Goal: Answer question/provide support: Answer question/provide support

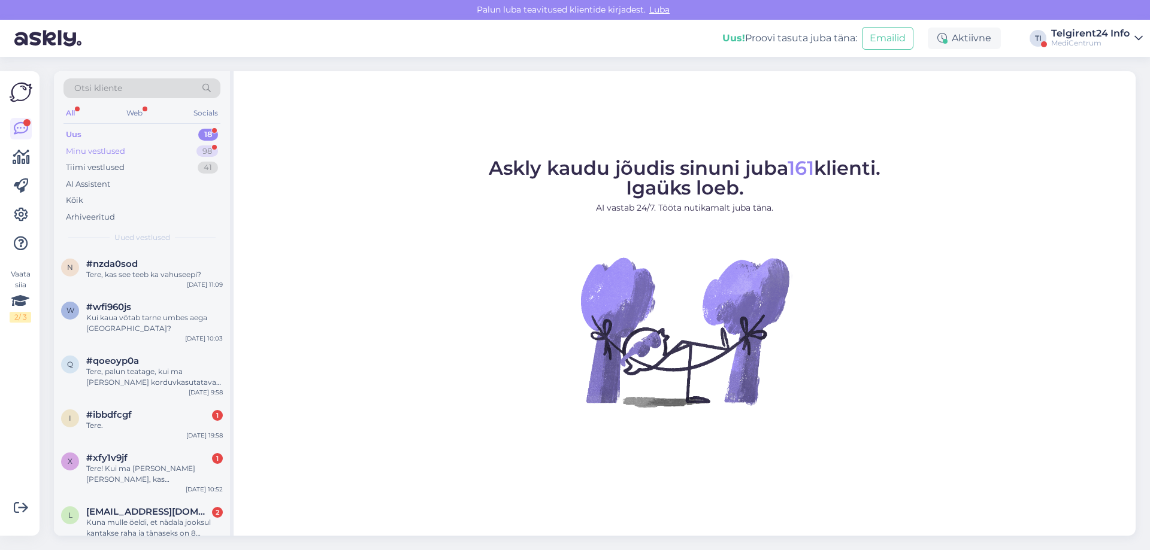
click at [107, 155] on div "Minu vestlused" at bounding box center [95, 152] width 59 height 12
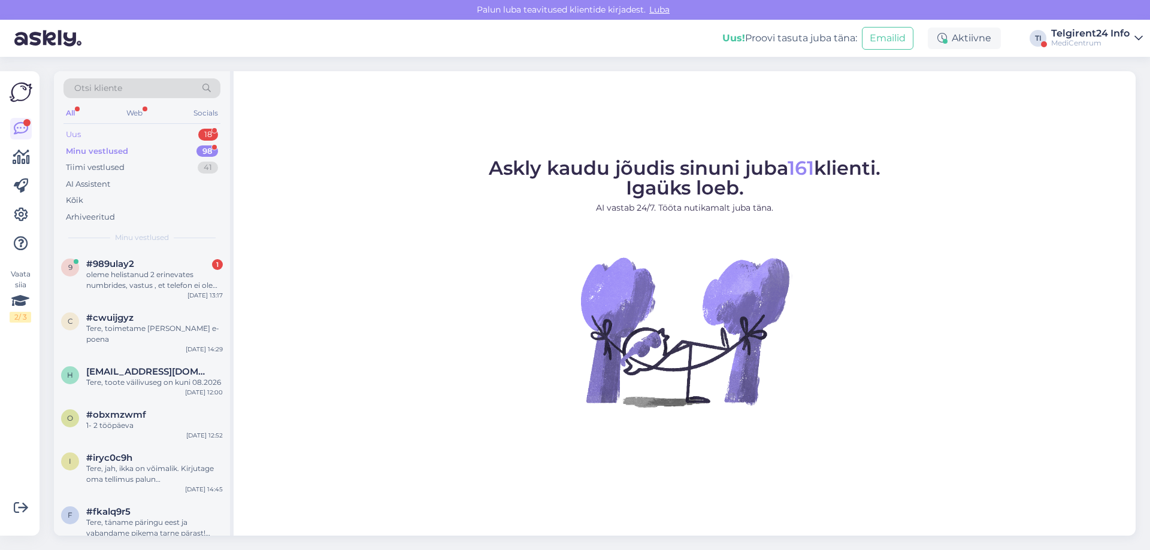
click at [120, 138] on div "Uus 18" at bounding box center [141, 134] width 157 height 17
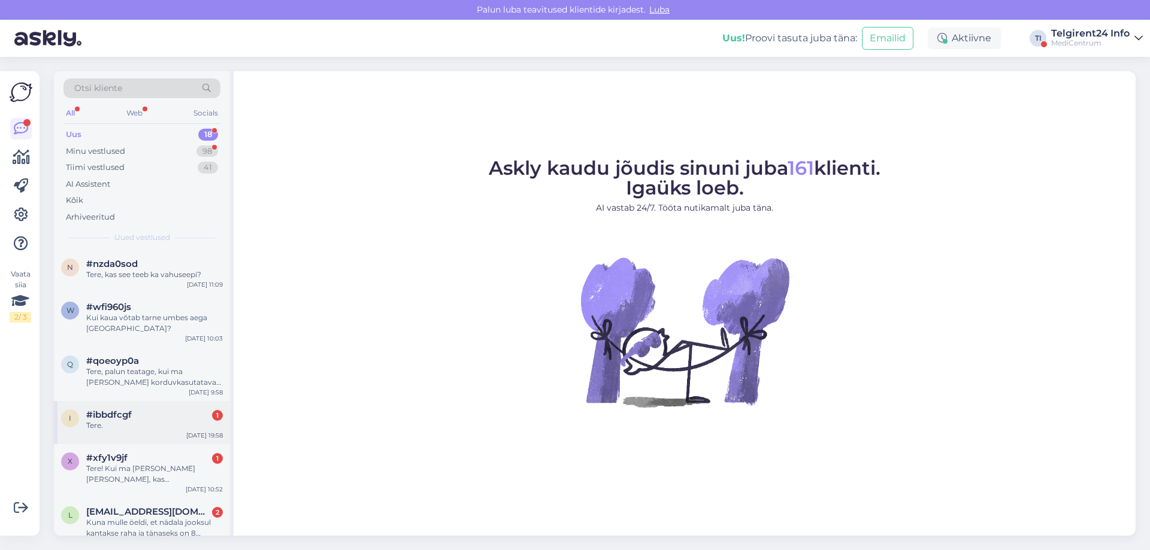
click at [160, 418] on div "#ibbdfcgf 1" at bounding box center [154, 415] width 137 height 11
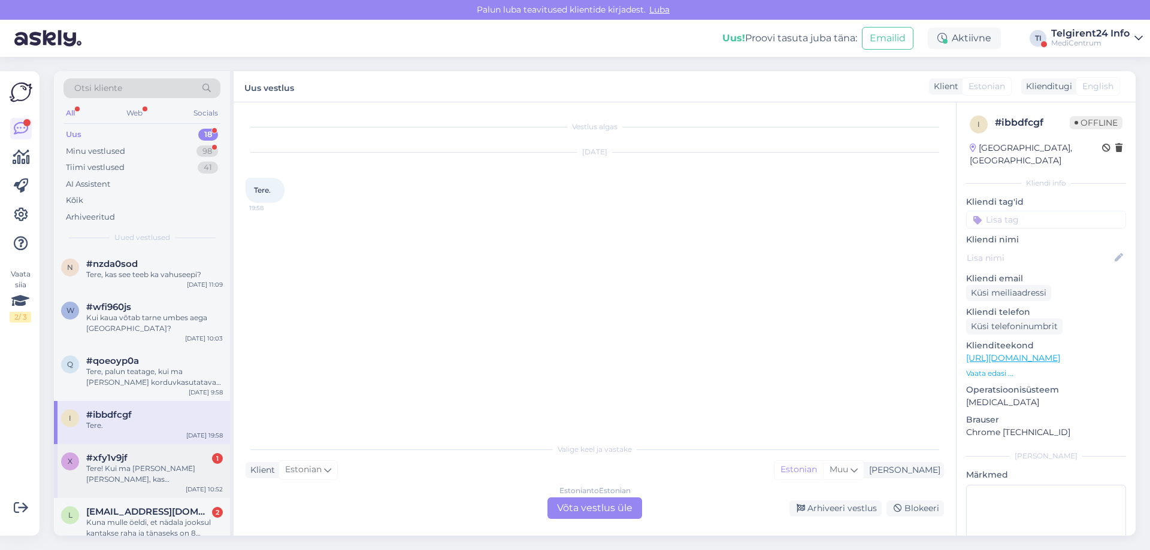
click at [154, 476] on div "Tere! Kui ma [PERSON_NAME] [PERSON_NAME], kas [PERSON_NAME] hiljemalt laupäeval…" at bounding box center [154, 475] width 137 height 22
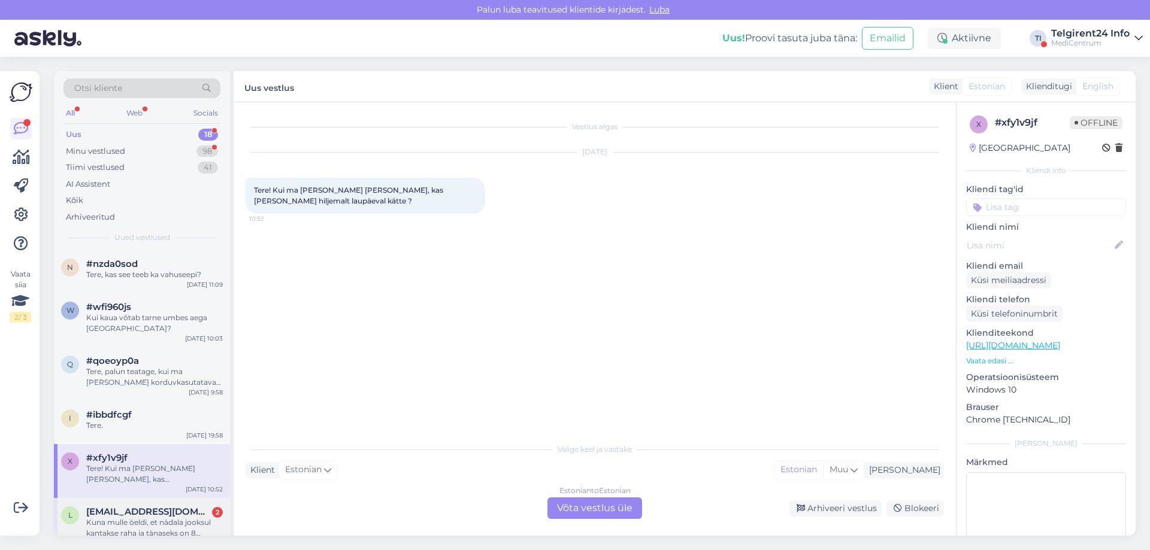
click at [150, 511] on span "[EMAIL_ADDRESS][DOMAIN_NAME]" at bounding box center [148, 512] width 125 height 11
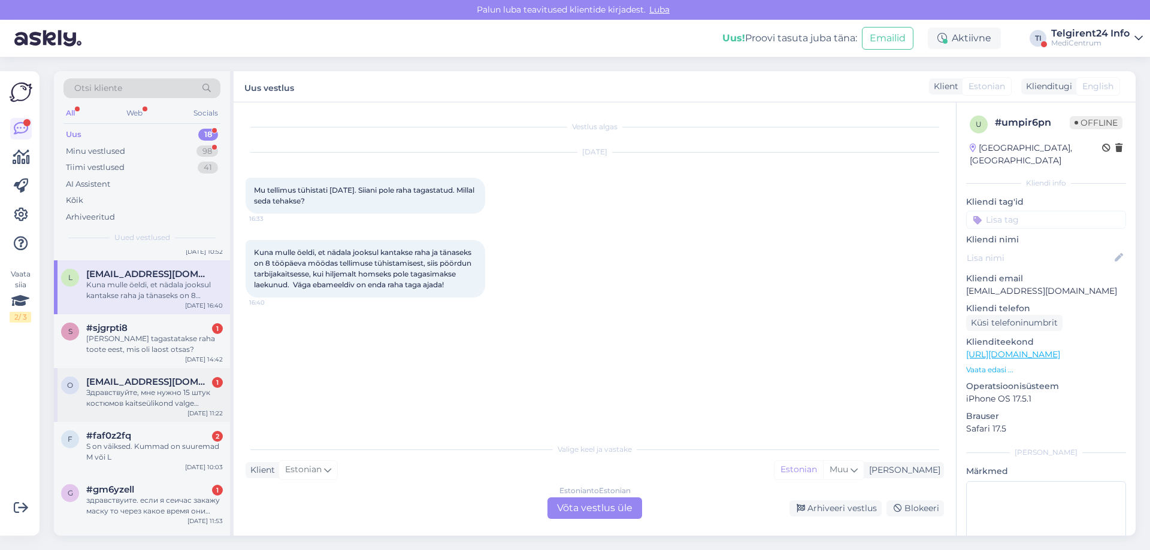
scroll to position [240, 0]
click at [160, 349] on div "[PERSON_NAME] tagastatakse raha toote eest, mis oli laost otsas?" at bounding box center [154, 343] width 137 height 22
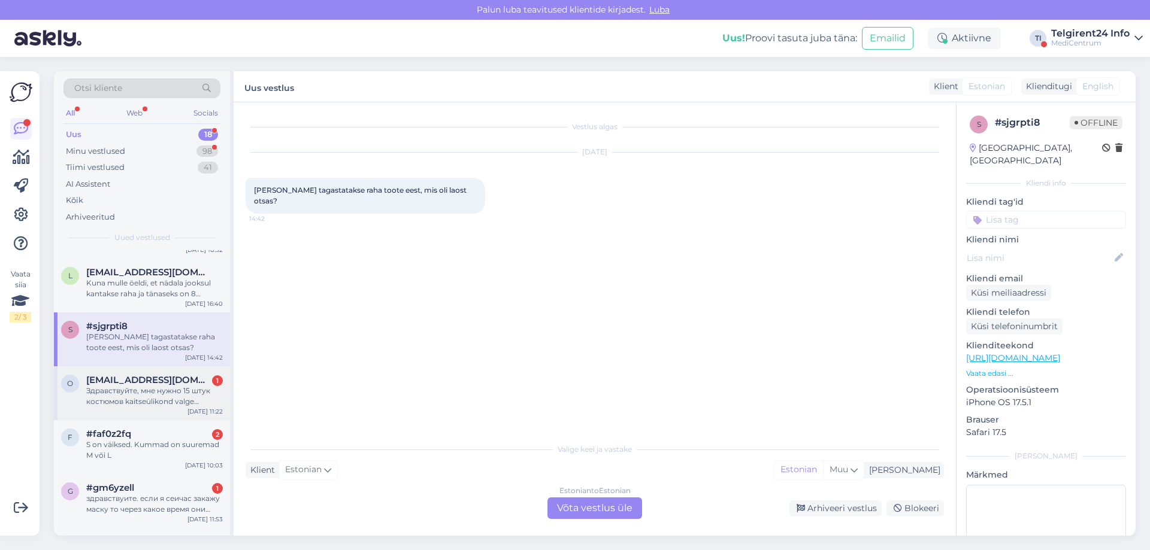
click at [157, 398] on div "Здравствуйте, мне нужно 15 штук костюмов kaitseülikond valge ühekordne. Показыв…" at bounding box center [154, 397] width 137 height 22
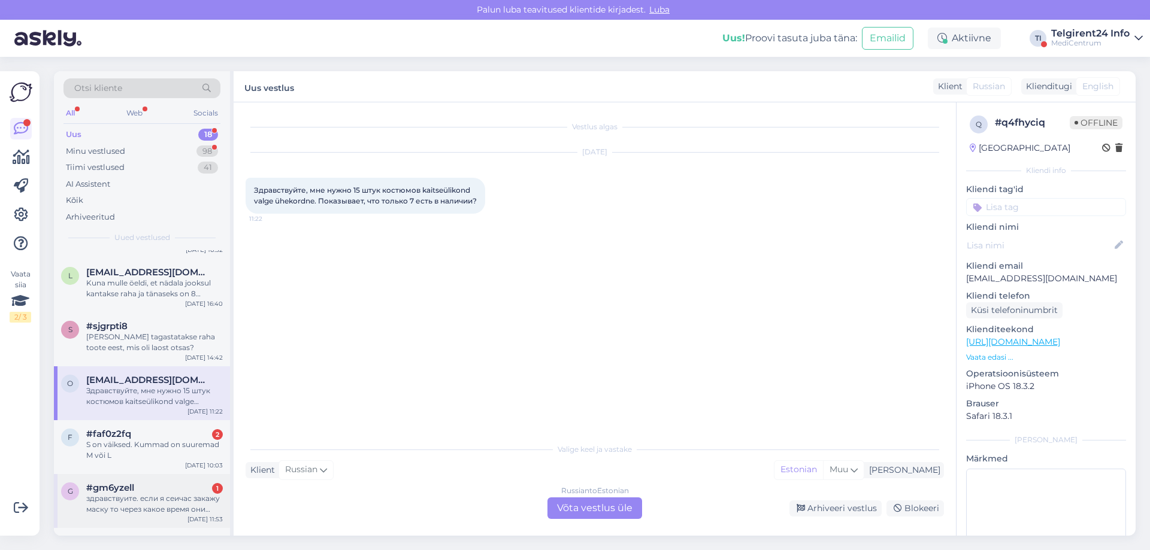
click at [153, 474] on div "g #gm6yzell 1 здравствуите. если я сеичас закажу маску то через какое время они…" at bounding box center [142, 501] width 176 height 54
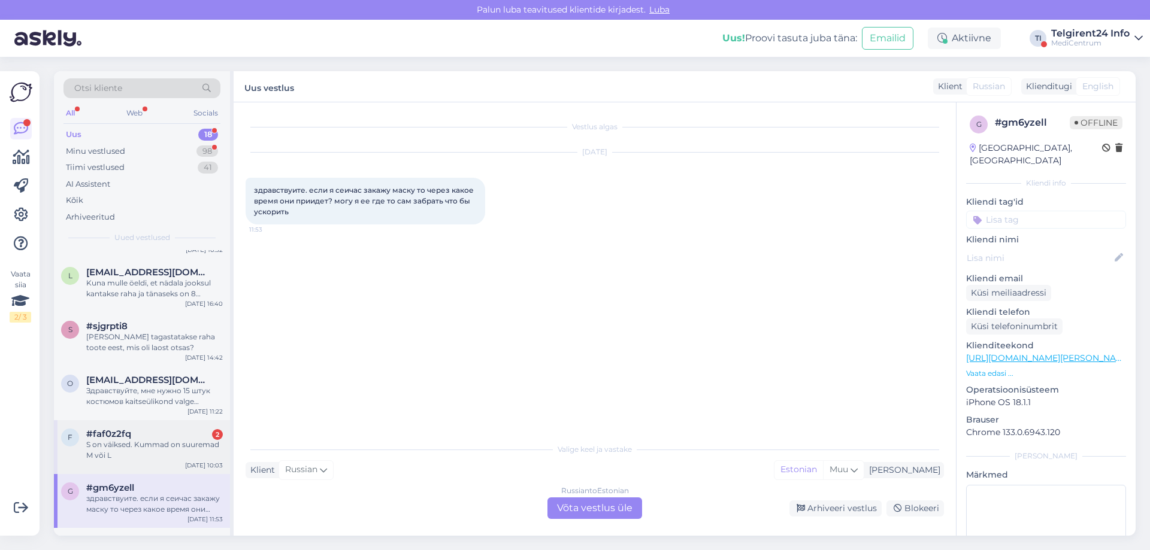
click at [159, 444] on div "S on väiksed. Kummad on suuremad M või L" at bounding box center [154, 451] width 137 height 22
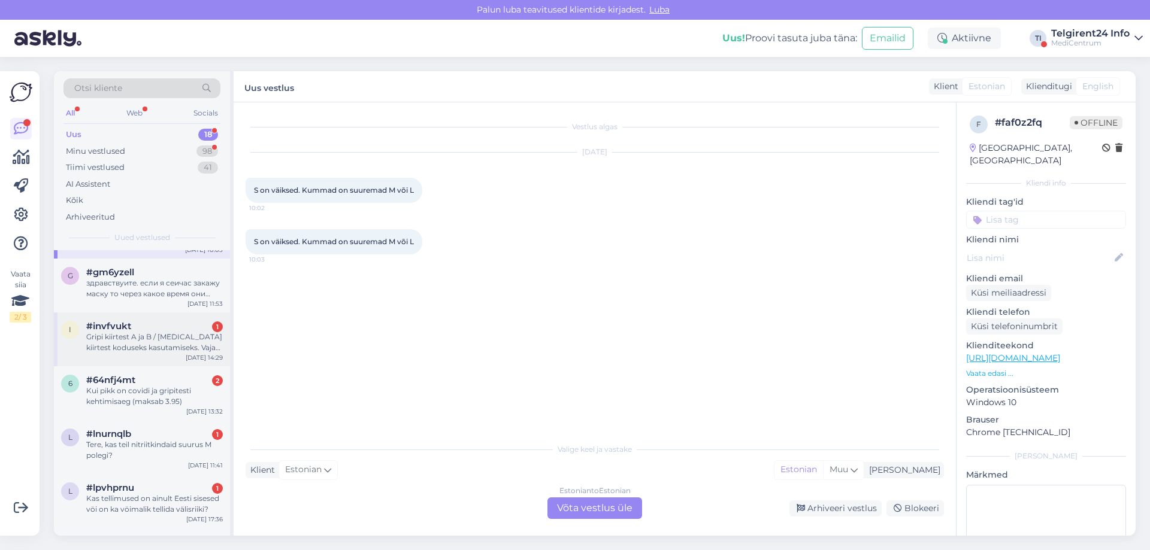
scroll to position [479, 0]
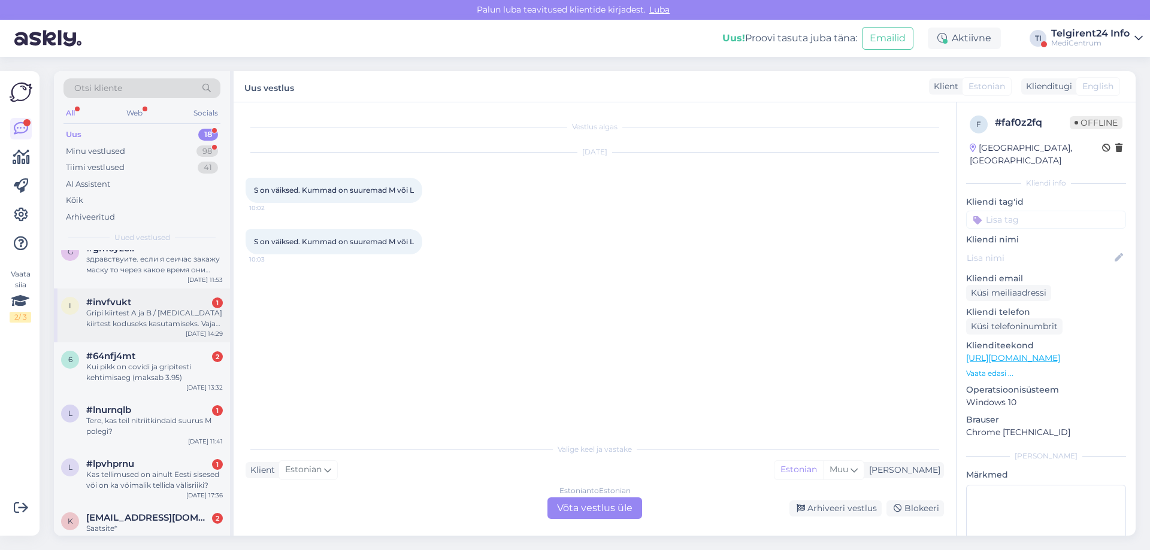
click at [154, 327] on div "Gripi kiirtest A ja B / [MEDICAL_DATA] kiirtest koduseks kasutamiseks. Vaja ost…" at bounding box center [154, 319] width 137 height 22
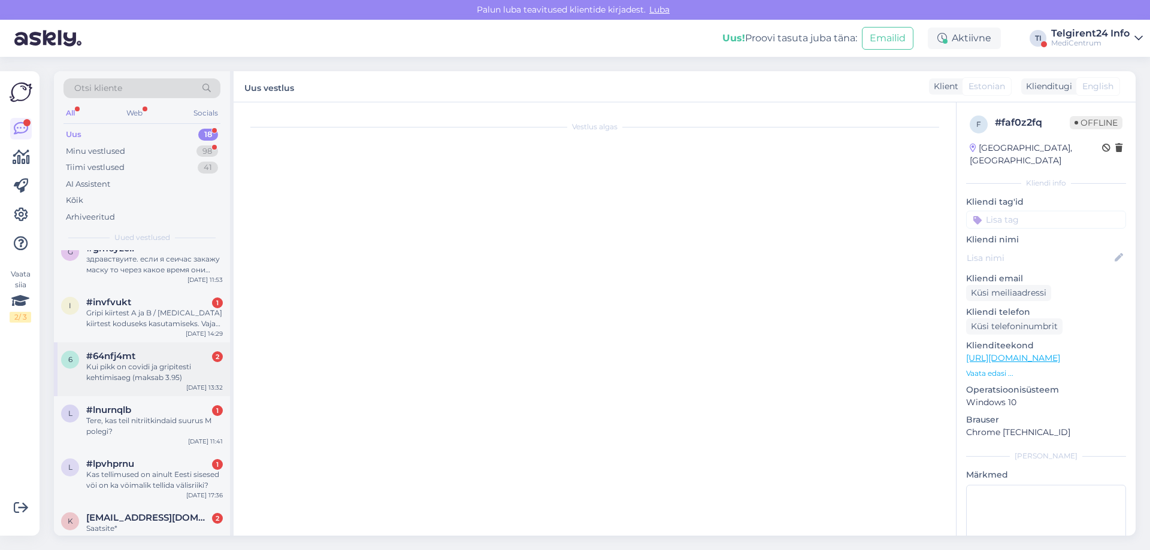
click at [151, 360] on div "#64nfj4mt 2" at bounding box center [154, 356] width 137 height 11
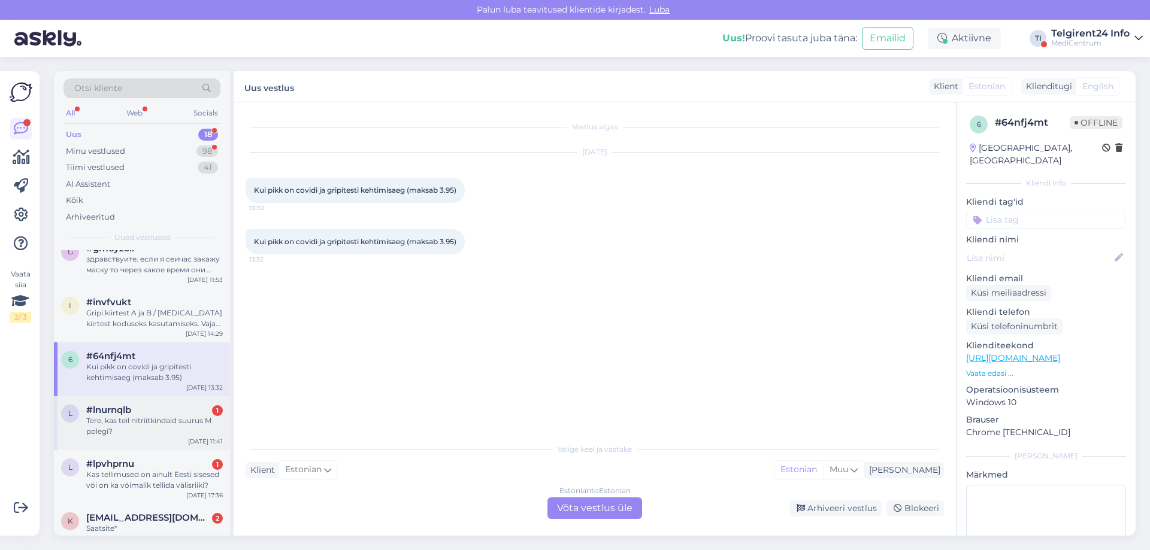
click at [152, 422] on div "Tere, kas teil nitriitkindaid suurus M polegi?" at bounding box center [154, 427] width 137 height 22
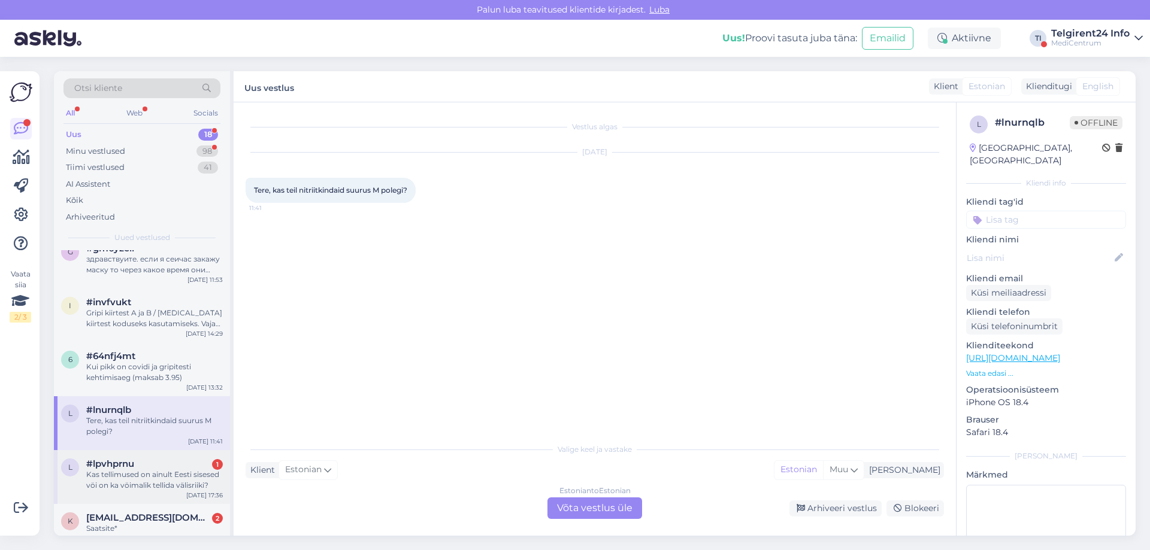
click at [144, 471] on div "Kas tellimused on ainult Eesti sisesed vöi on ka vöimalik tellida välisriiki?" at bounding box center [154, 481] width 137 height 22
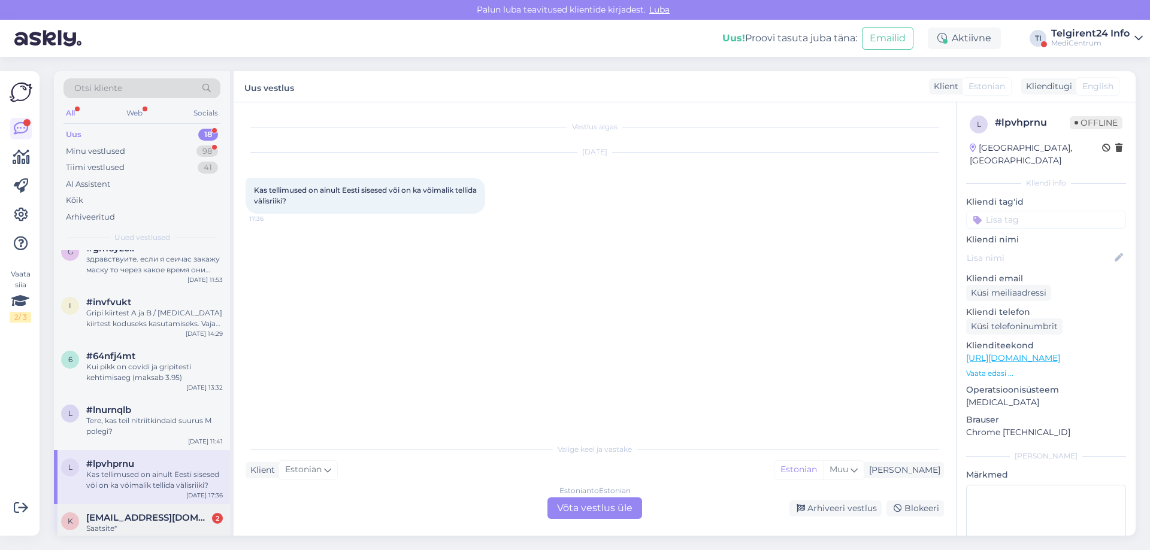
click at [143, 506] on div "k kalevholpus.kk@gmail.com 2 Saatsite* Feb 27 16:52" at bounding box center [142, 525] width 176 height 43
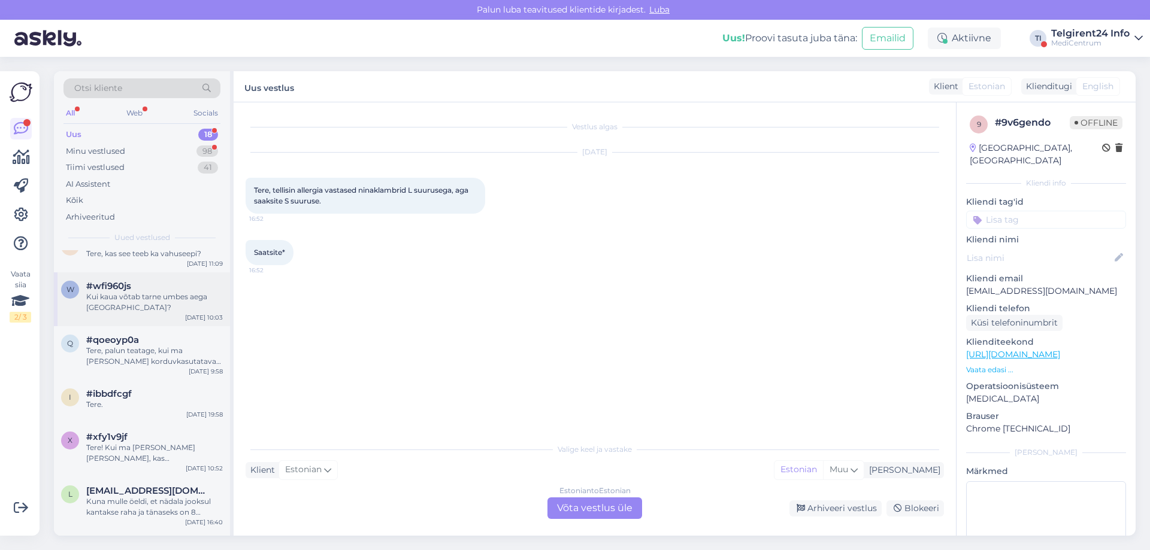
scroll to position [0, 0]
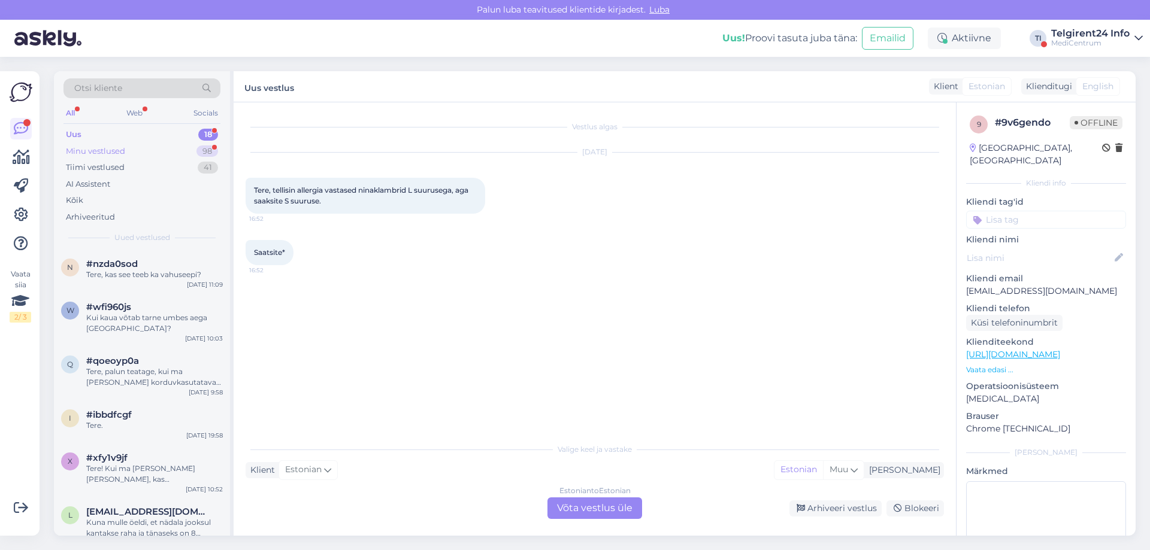
click at [161, 147] on div "Minu vestlused 98" at bounding box center [141, 151] width 157 height 17
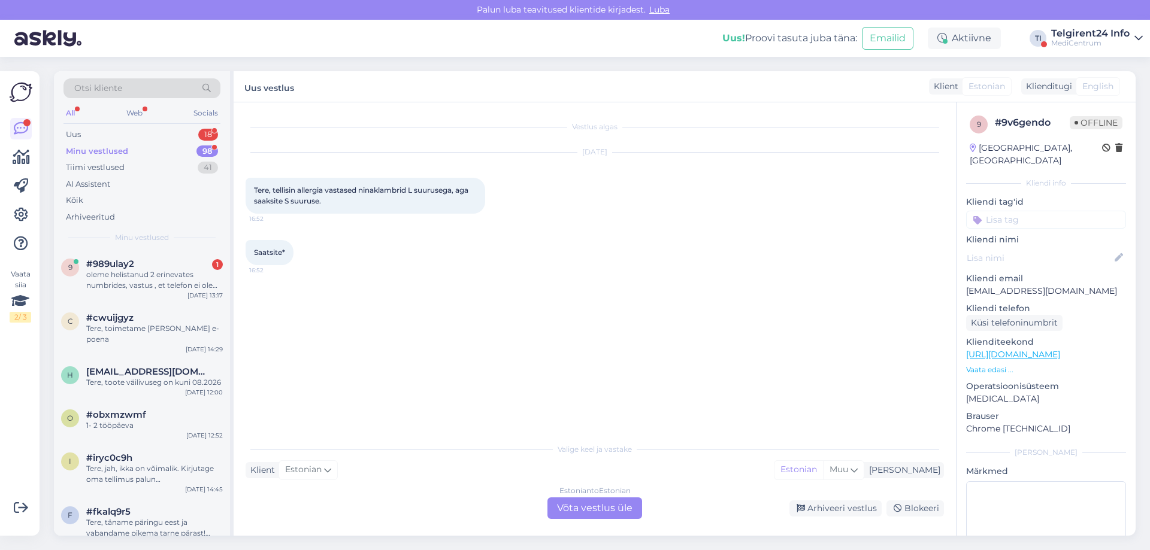
click at [1070, 41] on div "MediCentrum" at bounding box center [1090, 43] width 78 height 10
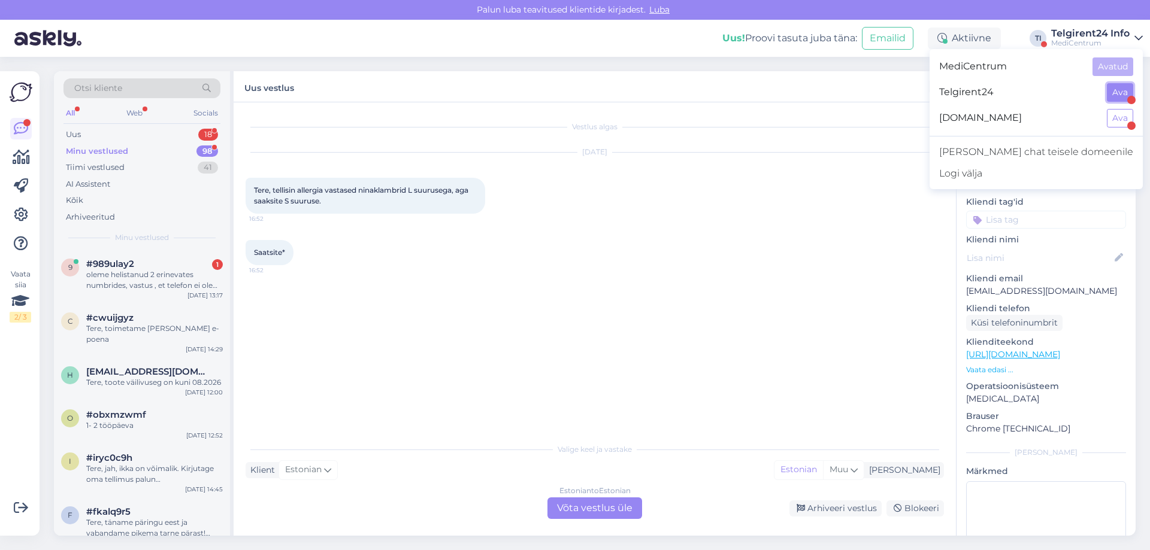
click at [1118, 87] on button "Ava" at bounding box center [1120, 92] width 26 height 19
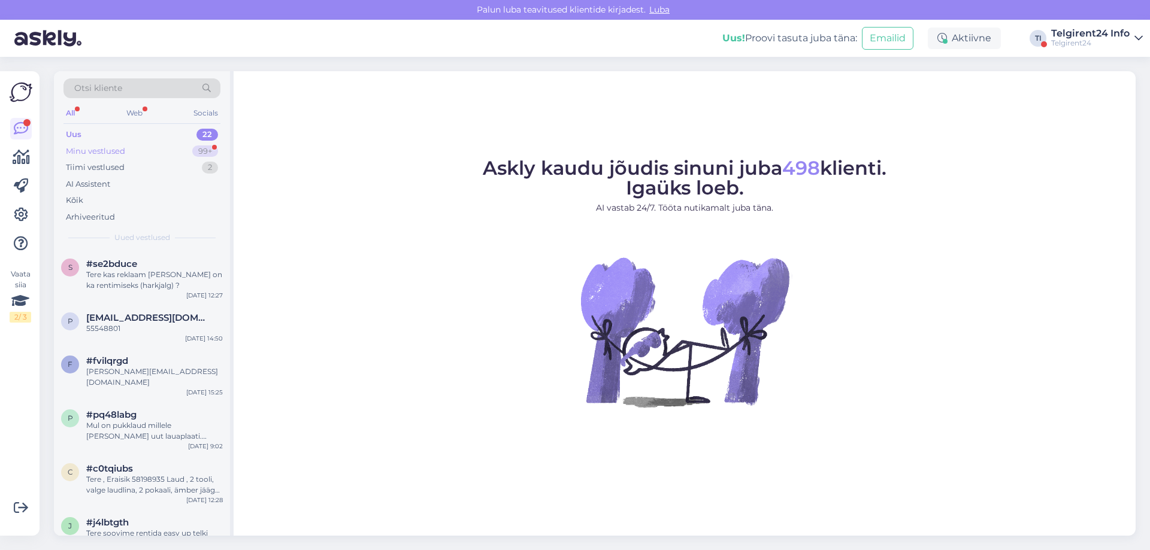
click at [168, 154] on div "Minu vestlused 99+" at bounding box center [141, 151] width 157 height 17
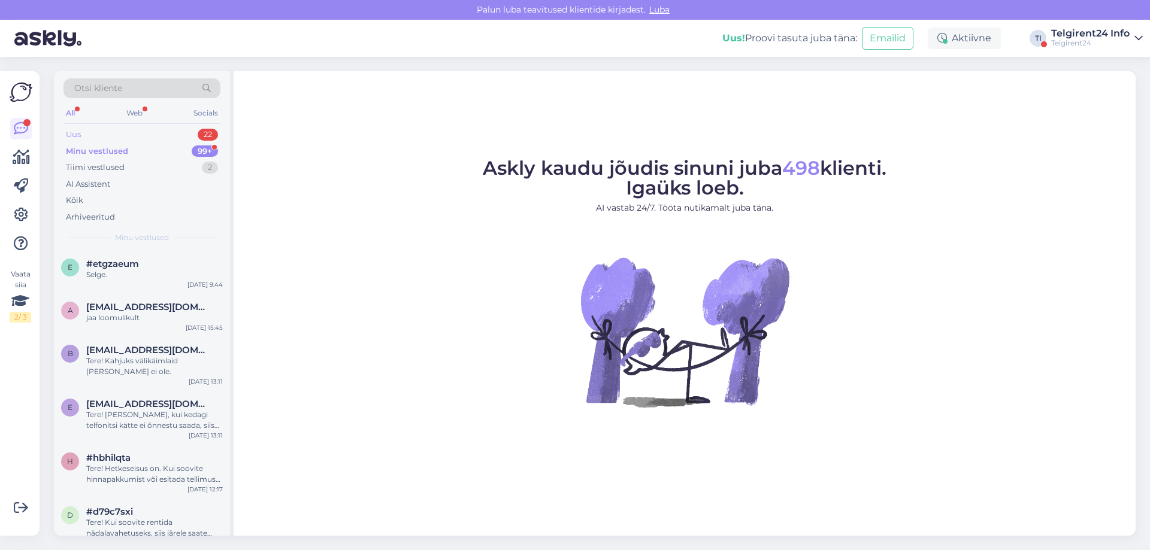
click at [164, 135] on div "Uus 22" at bounding box center [141, 134] width 157 height 17
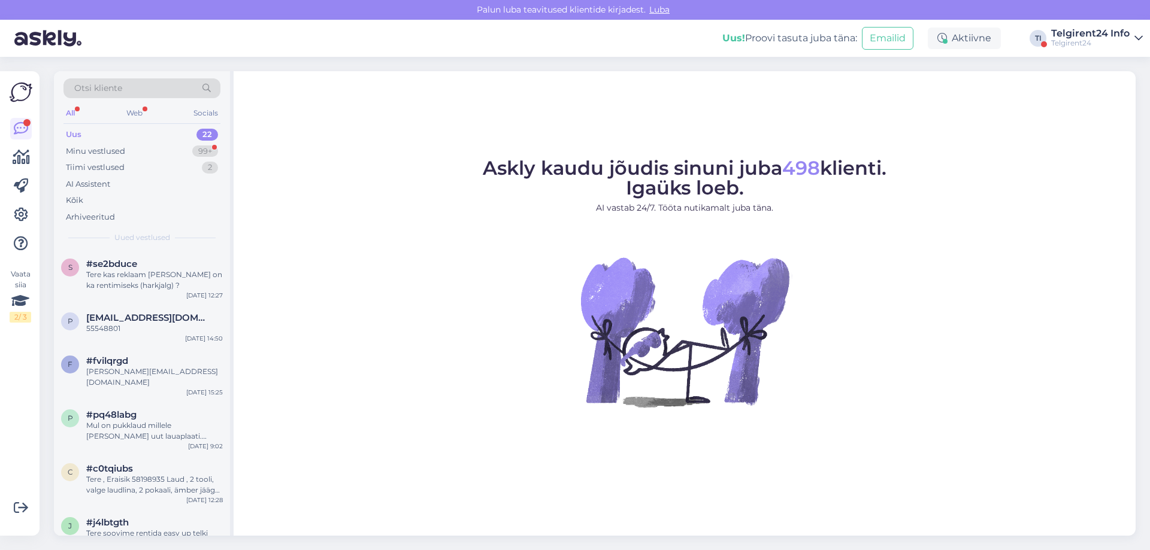
click at [1078, 46] on div "Telgirent24" at bounding box center [1090, 43] width 78 height 10
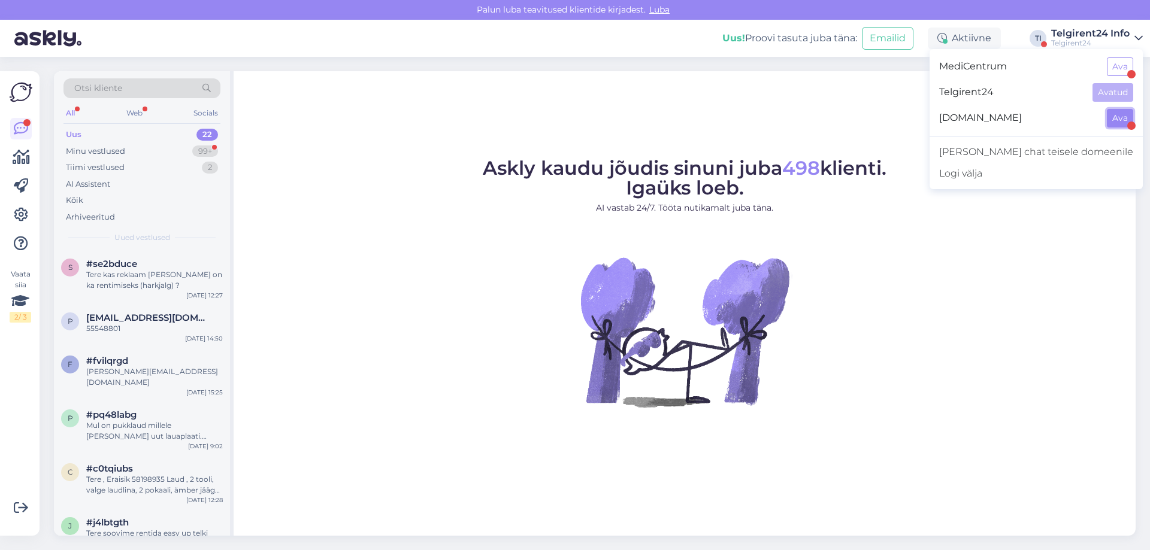
click at [1116, 124] on button "Ava" at bounding box center [1120, 118] width 26 height 19
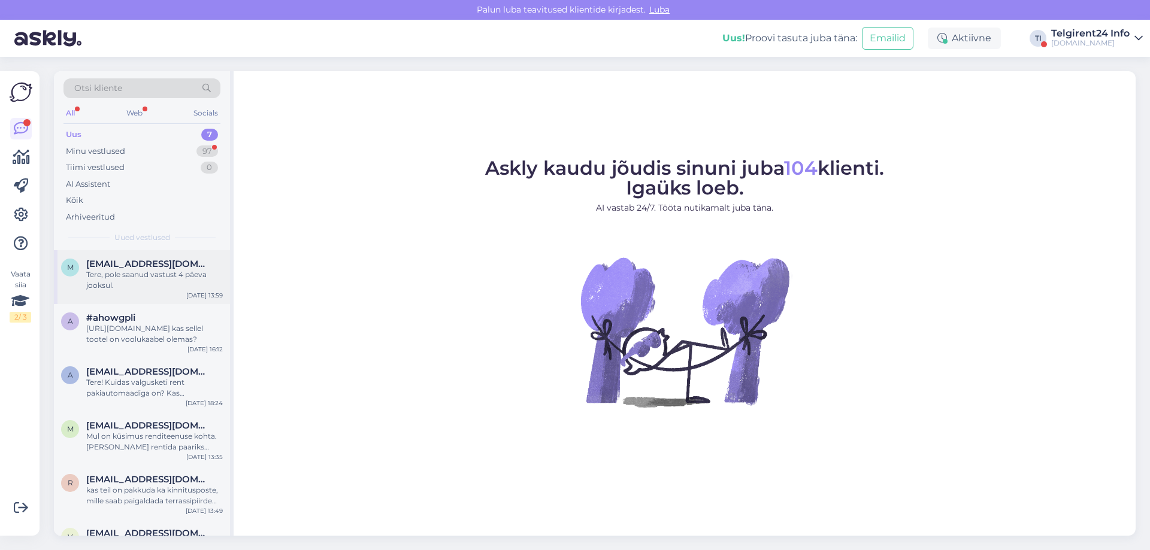
click at [149, 294] on div "m miramii@miramii.com Tere, pole saanud vastust 4 päeva jooksul. Jun 10 13:59" at bounding box center [142, 277] width 176 height 54
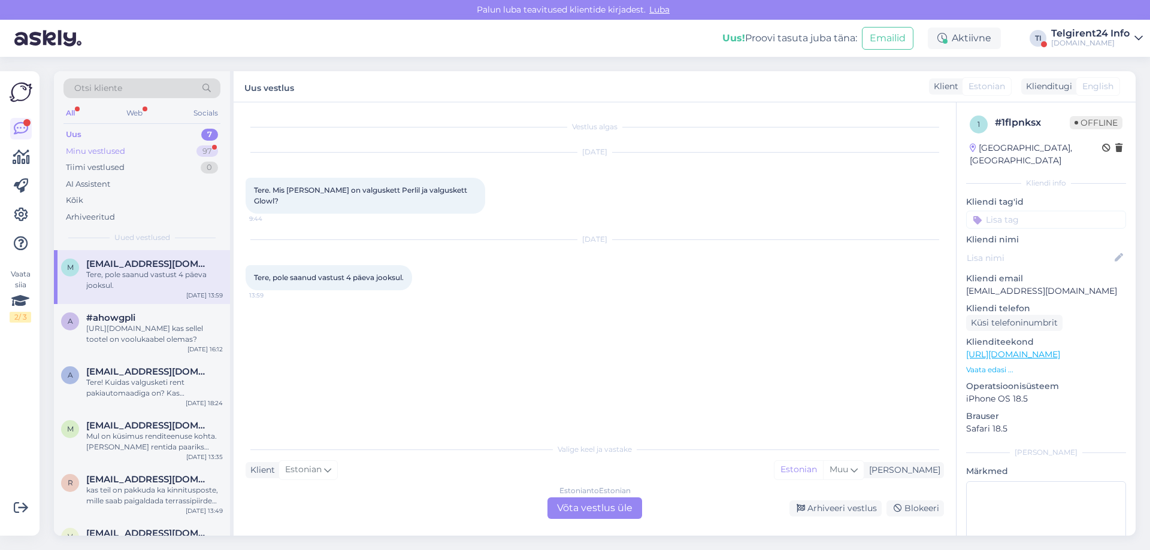
click at [152, 153] on div "Minu vestlused 97" at bounding box center [141, 151] width 157 height 17
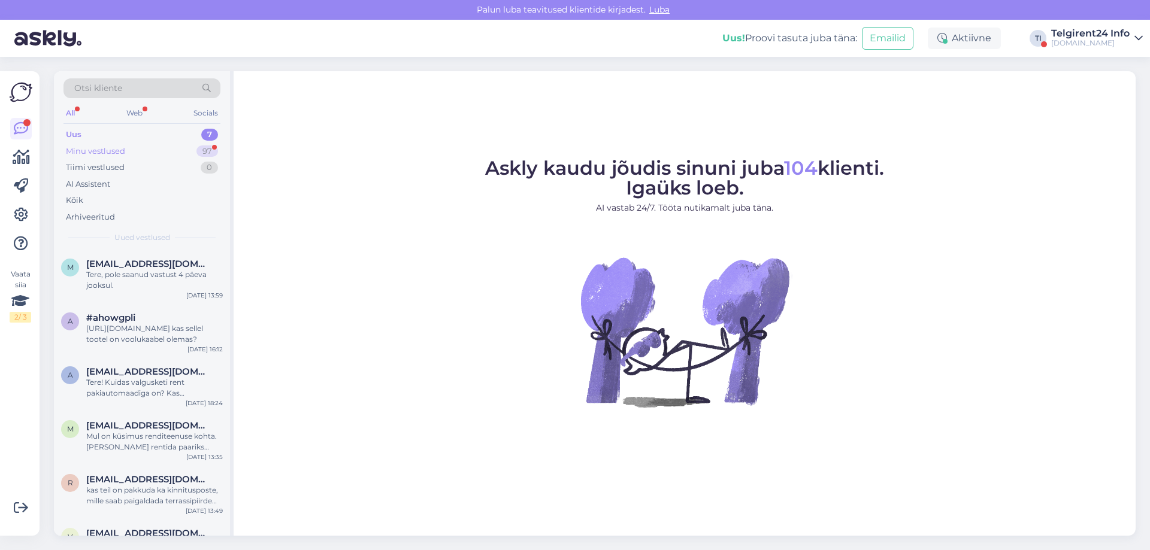
click at [135, 149] on div "Minu vestlused 97" at bounding box center [141, 151] width 157 height 17
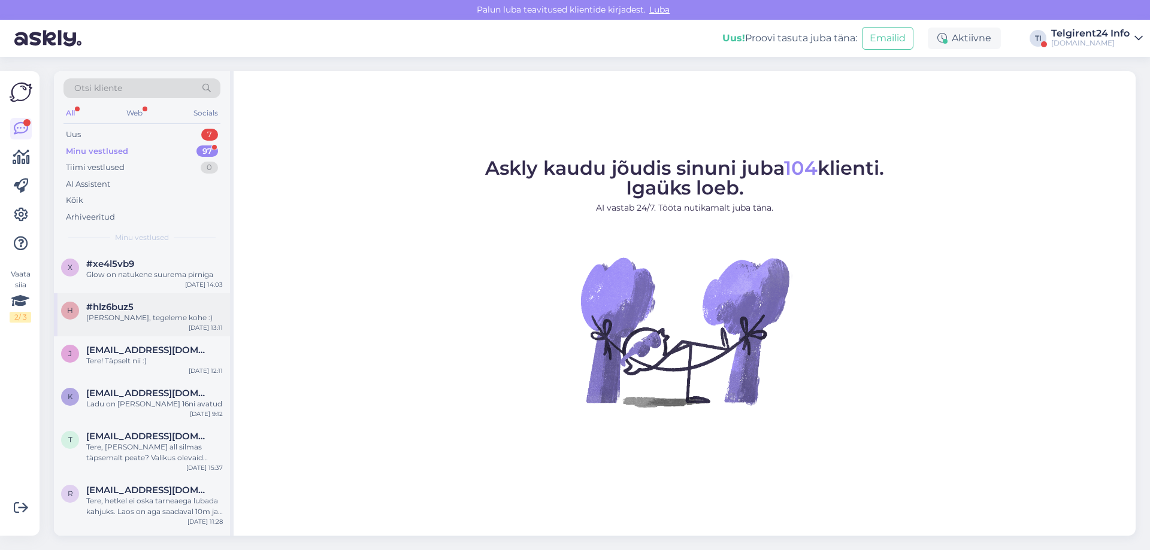
click at [145, 320] on div "[PERSON_NAME], tegeleme kohe :)" at bounding box center [154, 318] width 137 height 11
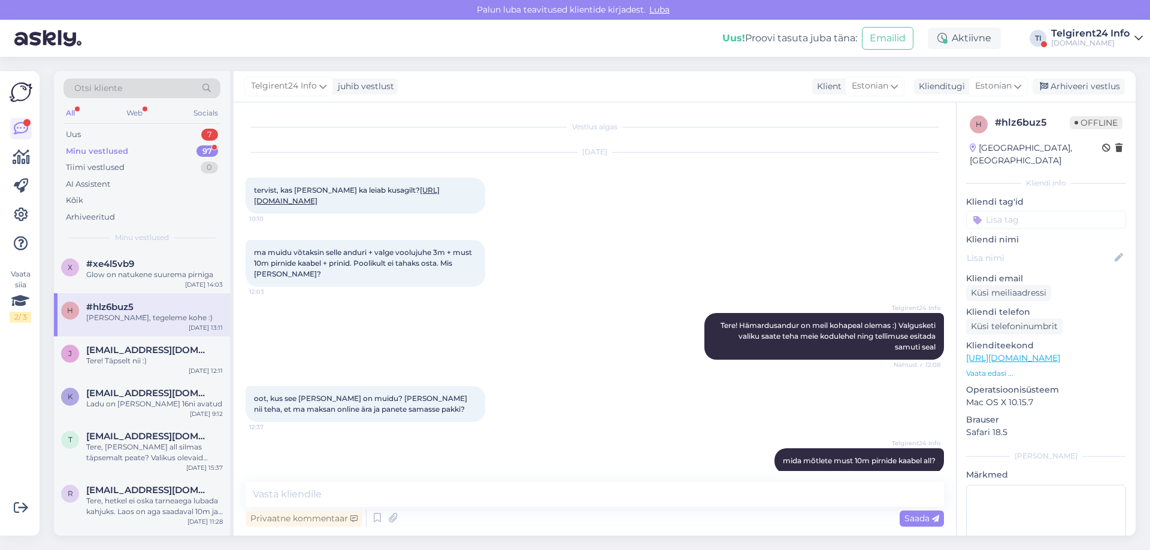
scroll to position [1354, 0]
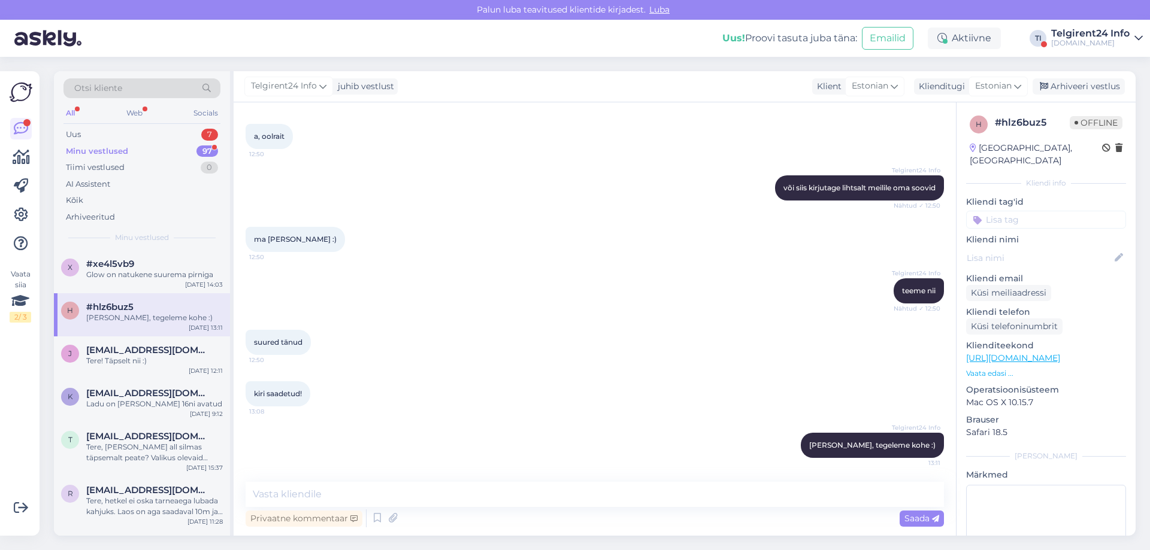
click at [1078, 44] on div "Valguskett.ee" at bounding box center [1090, 43] width 78 height 10
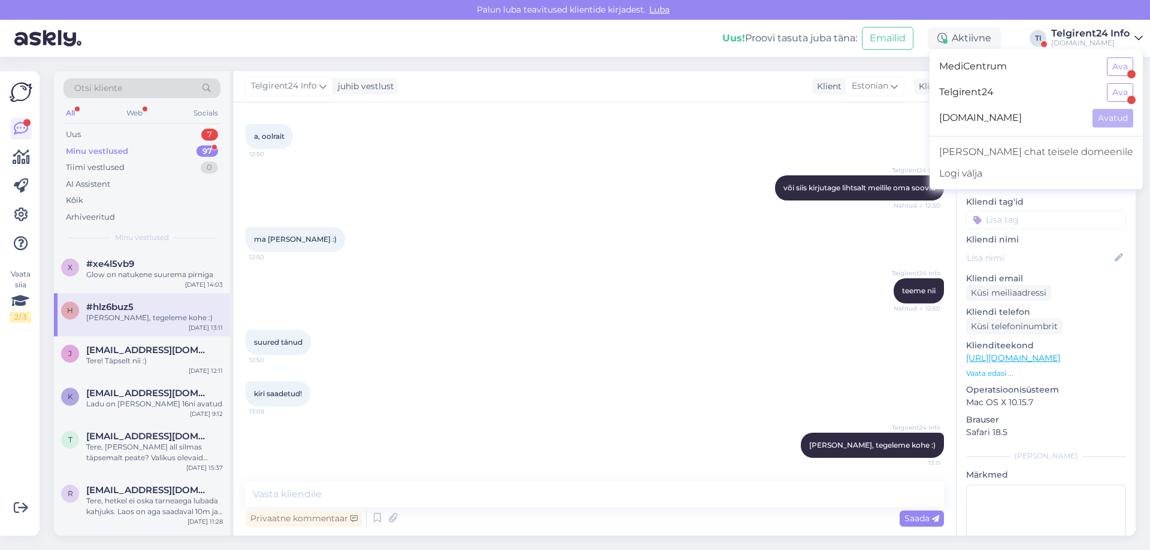
click at [1065, 65] on span "MediCentrum" at bounding box center [1018, 67] width 158 height 19
click at [1122, 68] on button "Ava" at bounding box center [1120, 67] width 26 height 19
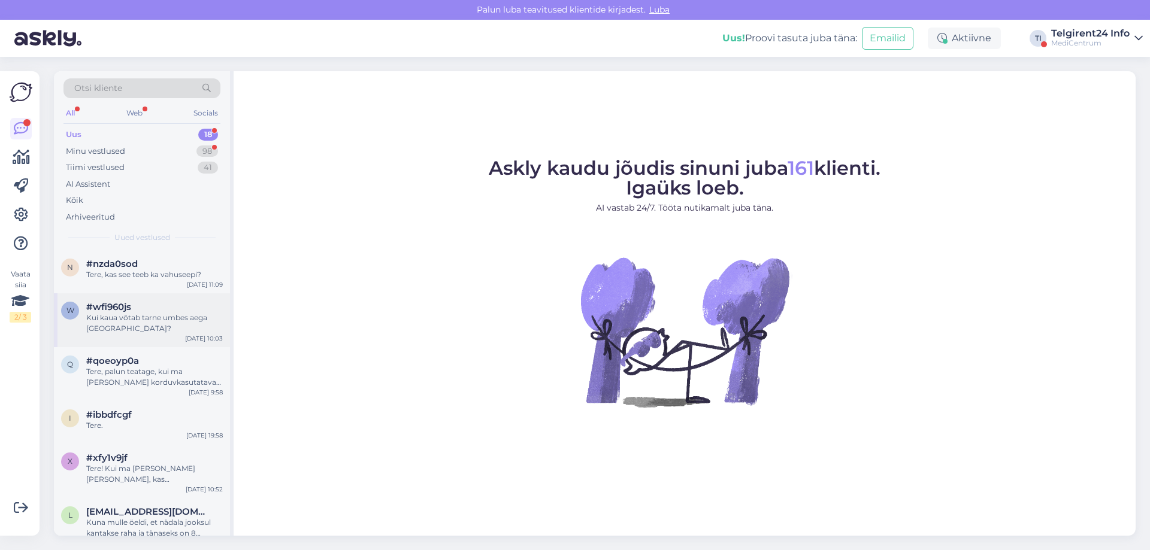
click at [156, 327] on div "Kui kaua võtab tarne umbes aega [GEOGRAPHIC_DATA]?" at bounding box center [154, 324] width 137 height 22
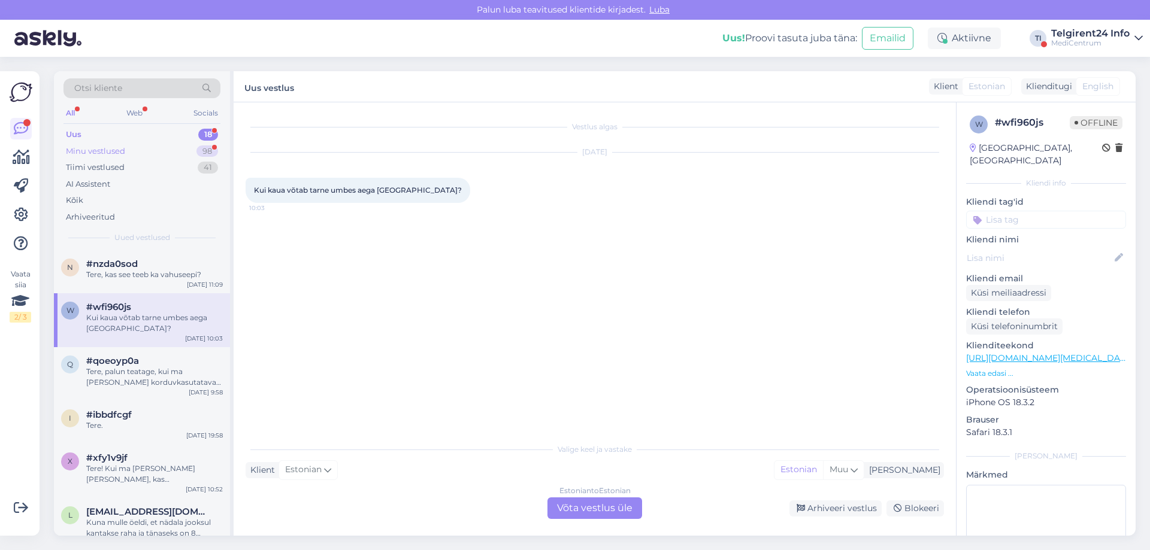
click at [152, 150] on div "Minu vestlused 98" at bounding box center [141, 151] width 157 height 17
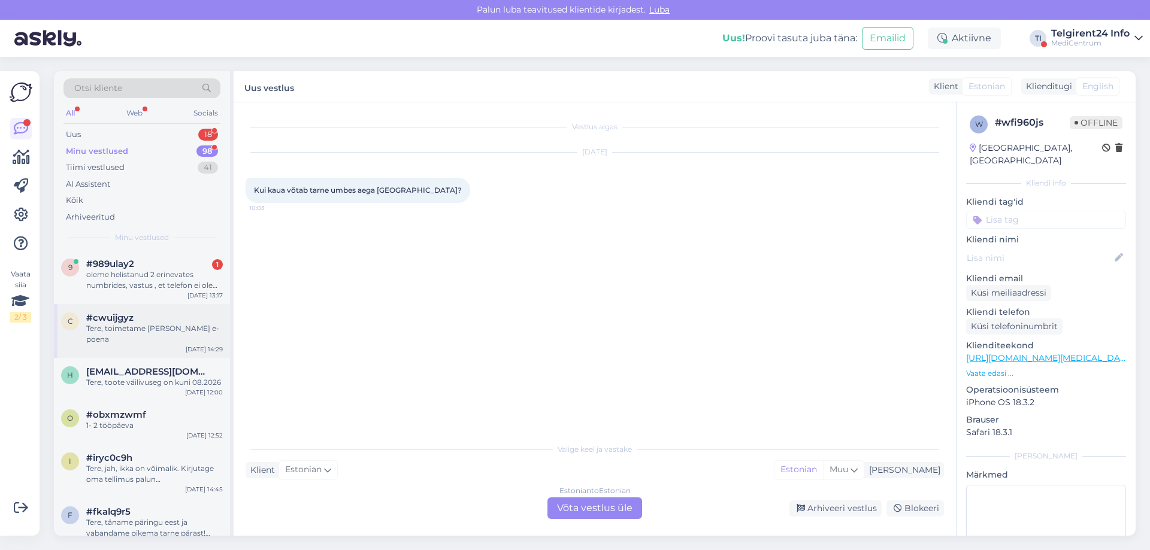
click at [146, 332] on div "Tere, toimetame [PERSON_NAME] e-poena" at bounding box center [154, 334] width 137 height 22
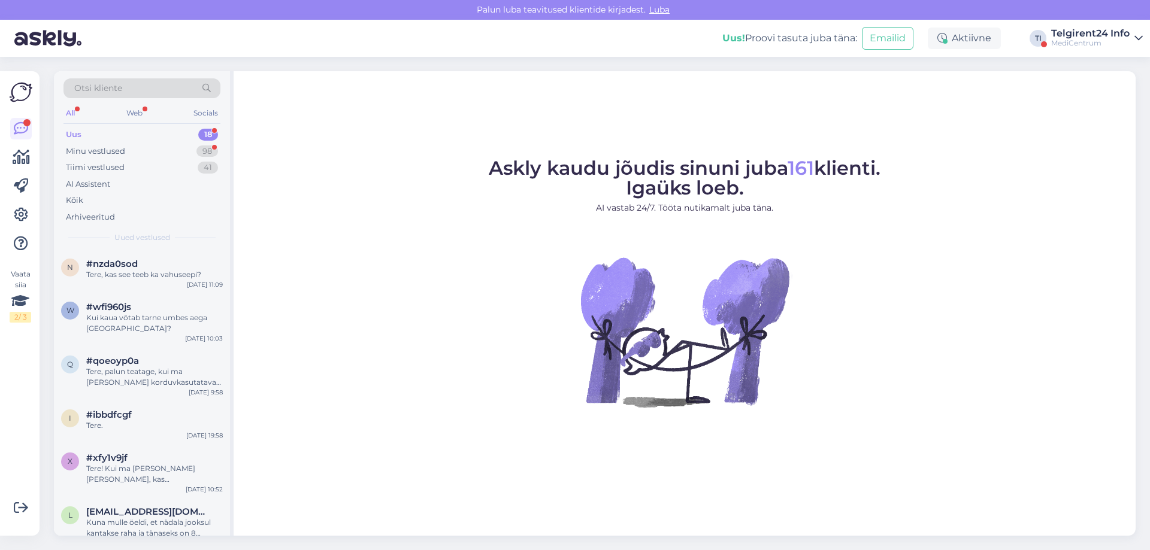
click at [1092, 40] on div "MediCentrum" at bounding box center [1090, 43] width 78 height 10
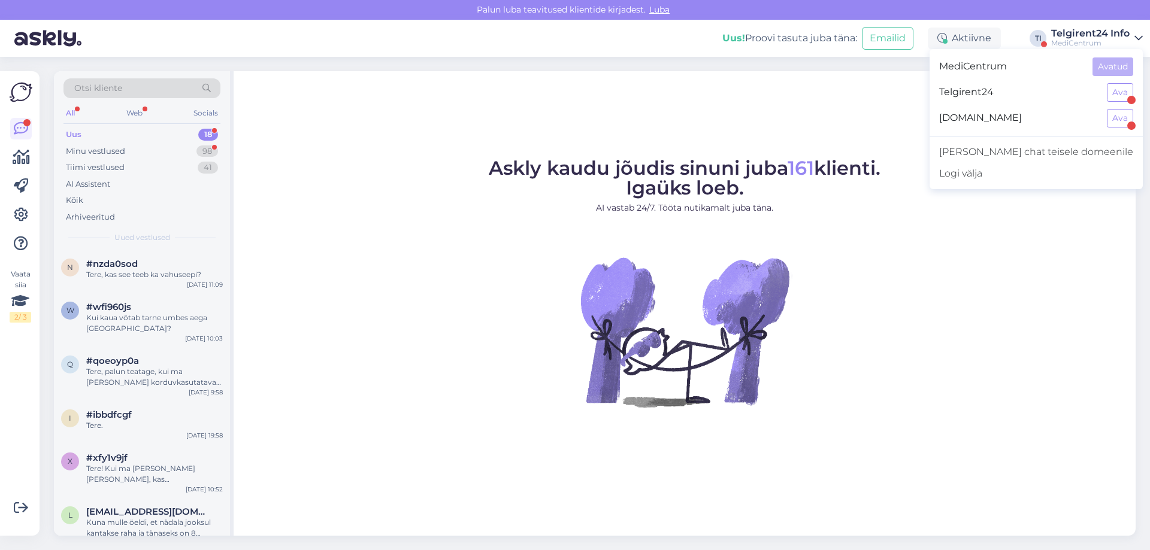
click at [1044, 69] on span "MediCentrum" at bounding box center [1011, 67] width 144 height 19
click at [1067, 50] on div "MediCentrum Avatud Telgirent24 Ava [DOMAIN_NAME] Ava [PERSON_NAME] chat teisele…" at bounding box center [1036, 119] width 213 height 140
click at [1079, 40] on div "MediCentrum" at bounding box center [1090, 43] width 78 height 10
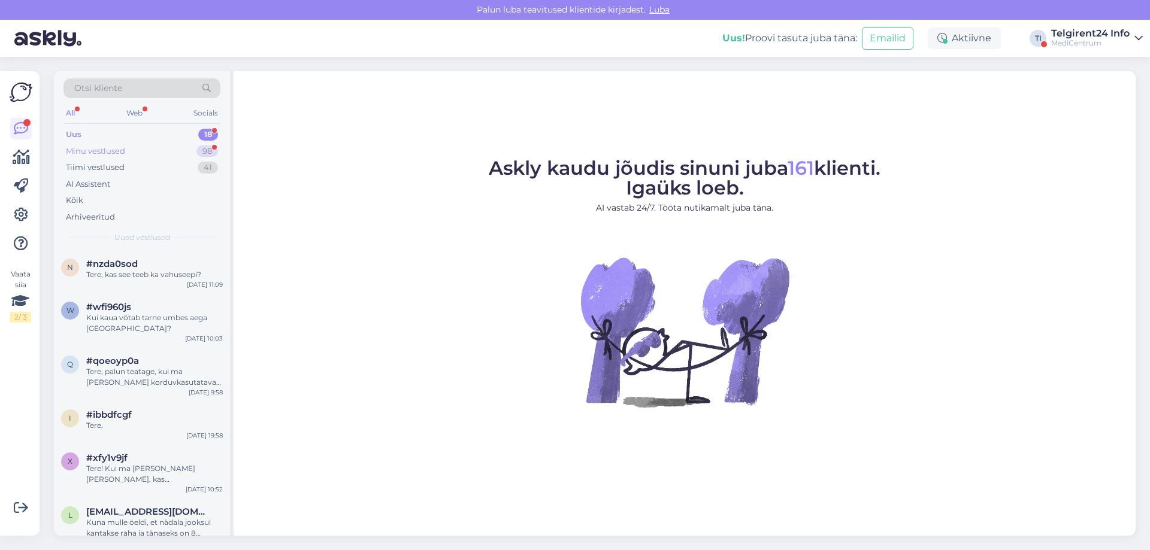
click at [140, 151] on div "Minu vestlused 98" at bounding box center [141, 151] width 157 height 17
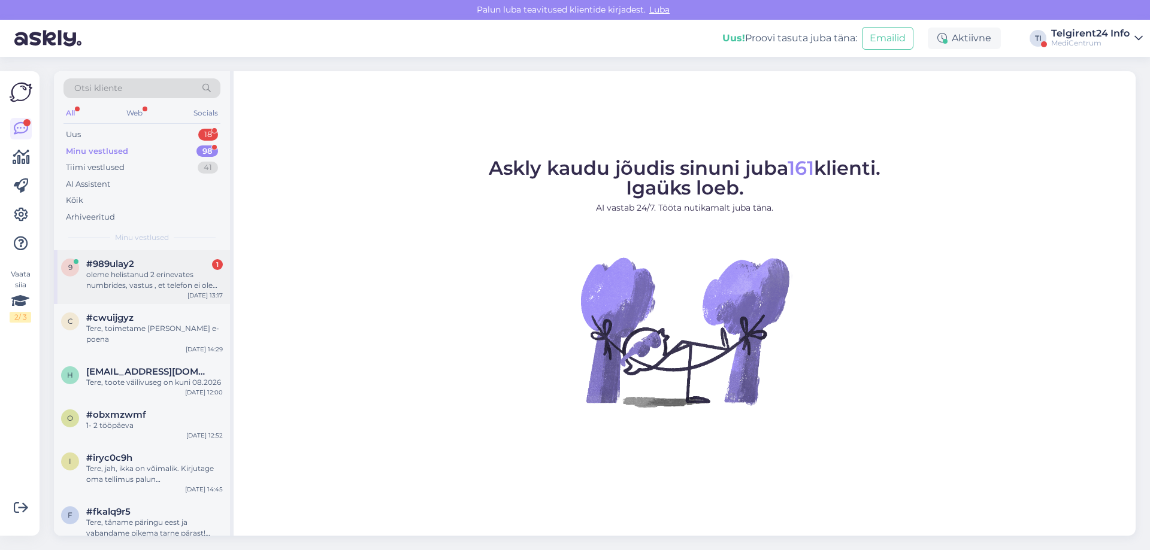
click at [128, 276] on div "oleme helistanud 2 erinevates numbrides, vastus , et telefon ei ole kättesaaadav" at bounding box center [154, 281] width 137 height 22
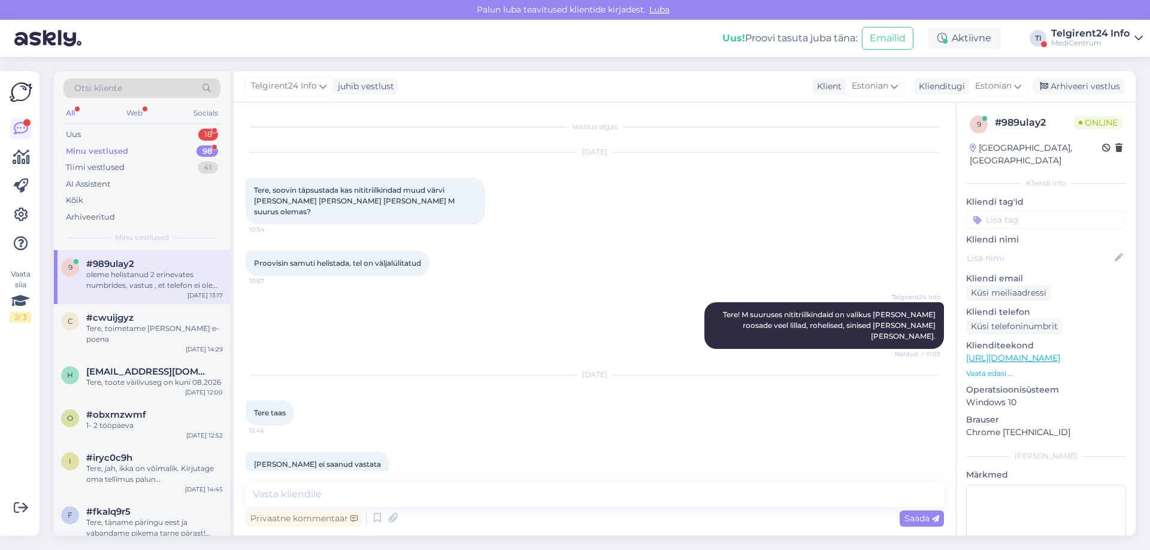
scroll to position [877, 0]
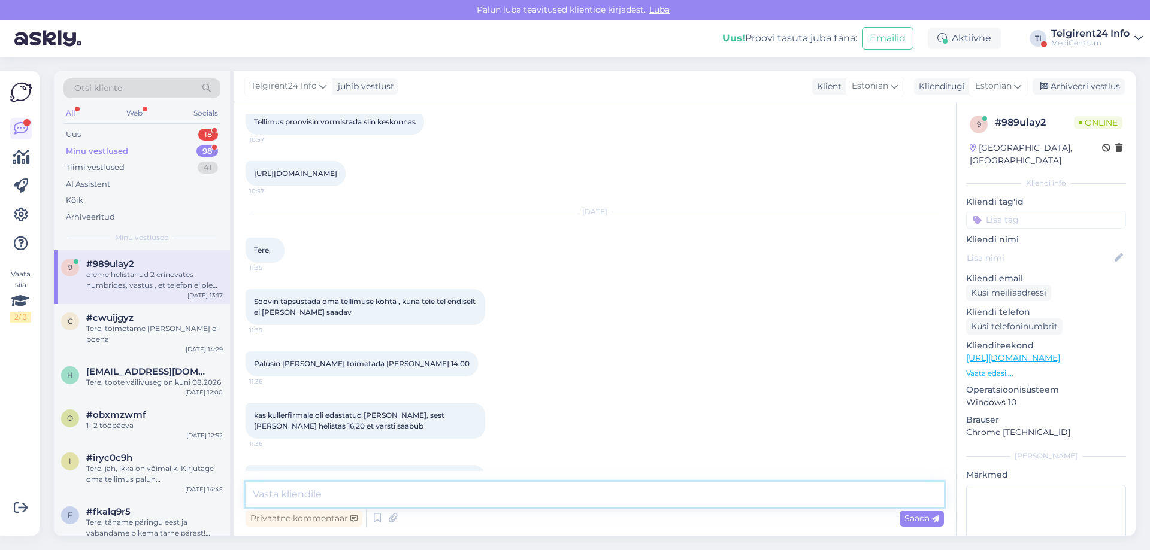
click at [445, 501] on textarea at bounding box center [595, 494] width 698 height 25
type textarea "Tere, [PERSON_NAME] DPDga välja"
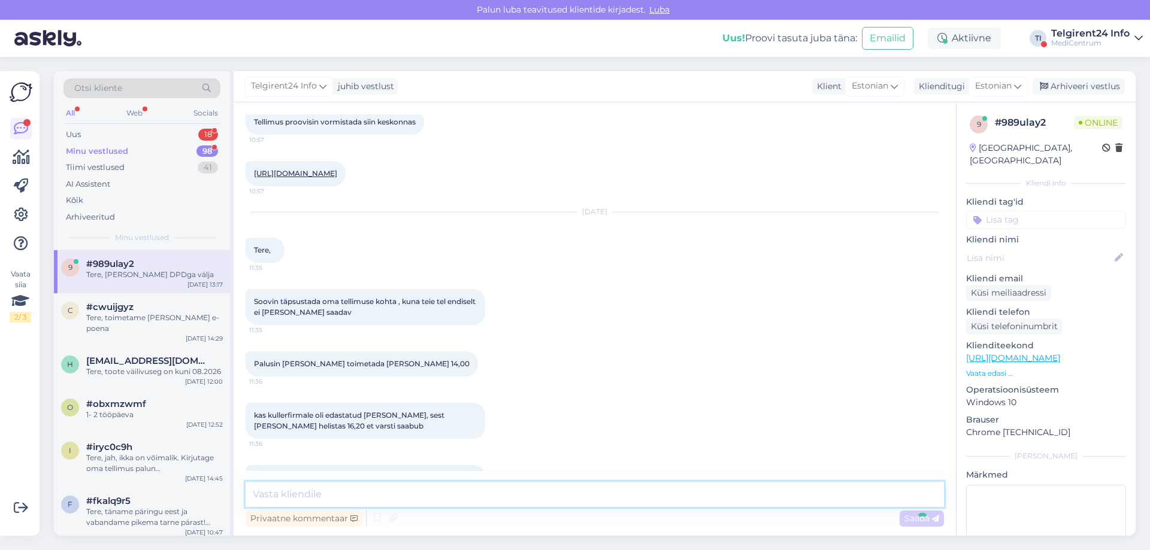
scroll to position [928, 0]
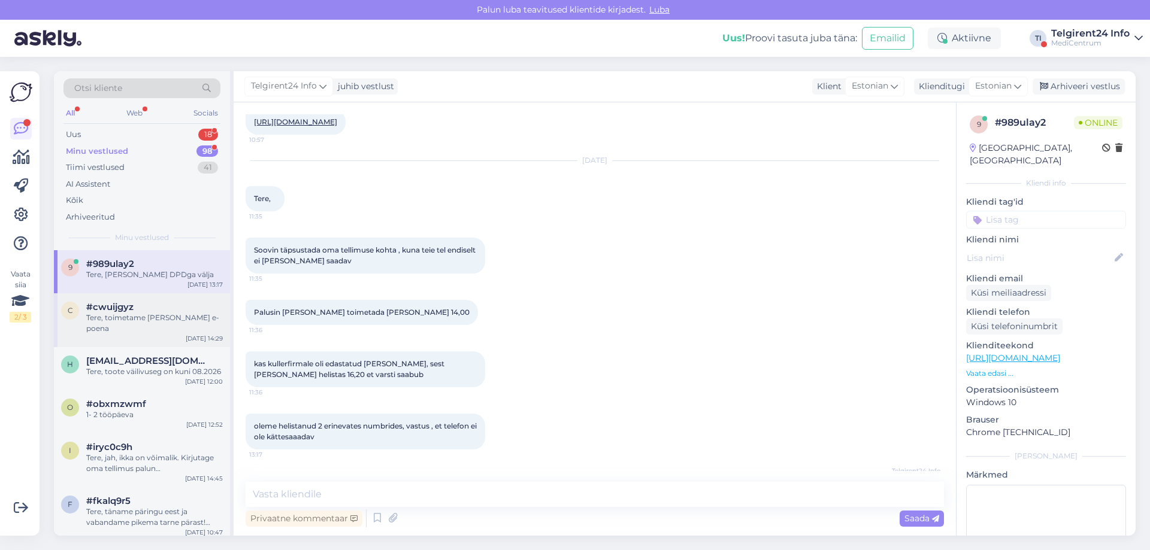
click at [130, 322] on div "Tere, toimetame [PERSON_NAME] e-poena" at bounding box center [154, 324] width 137 height 22
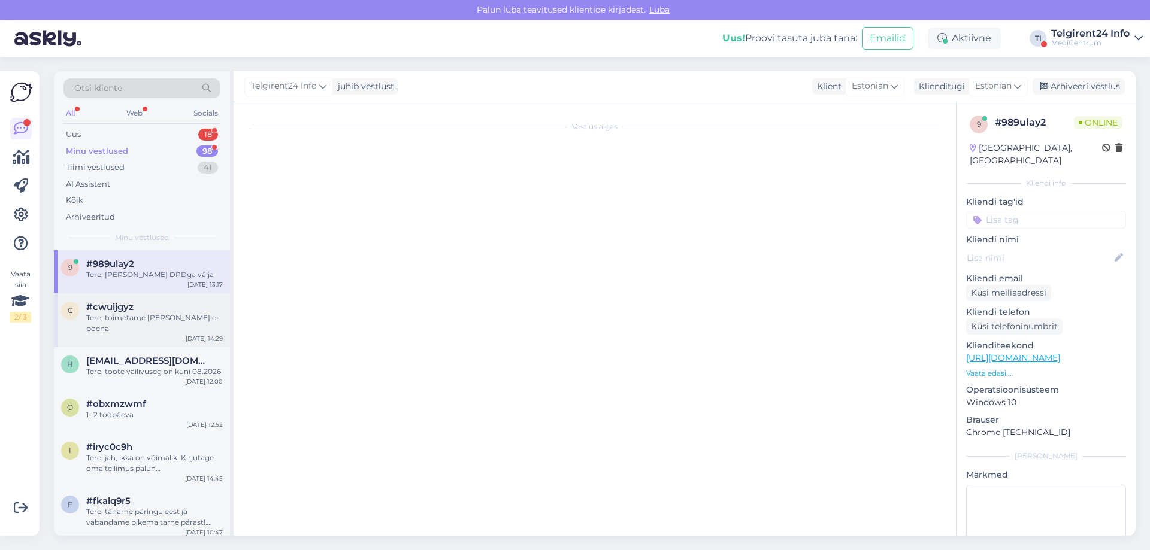
scroll to position [0, 0]
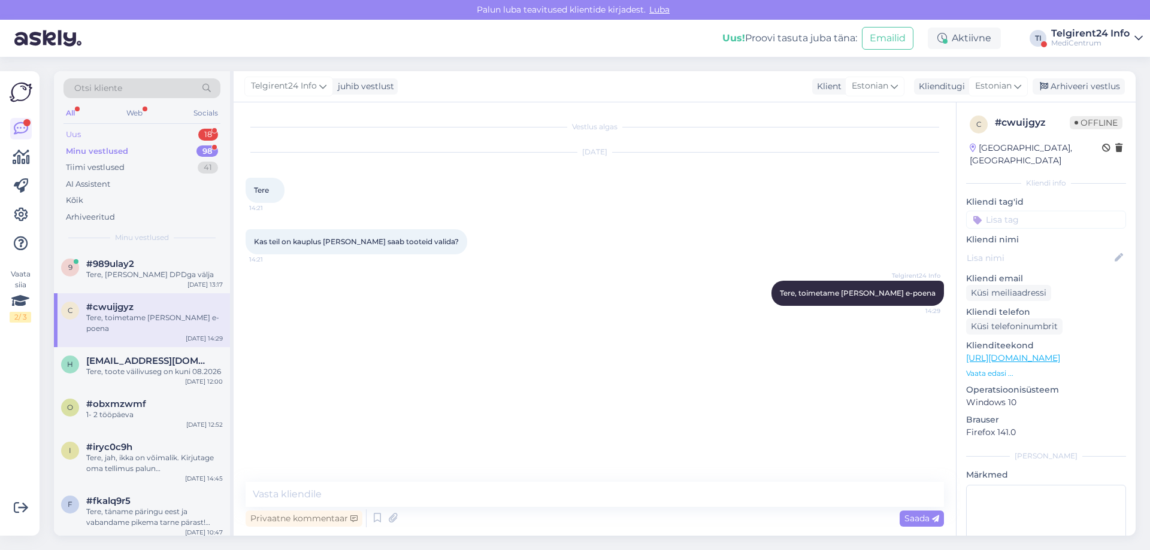
click at [134, 133] on div "Uus 18" at bounding box center [141, 134] width 157 height 17
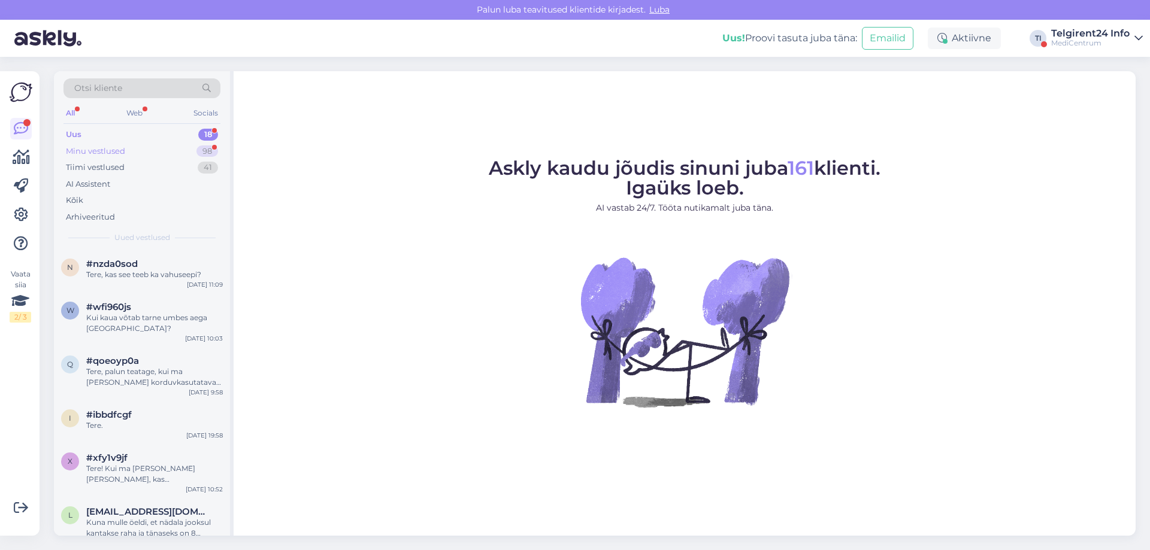
click at [146, 158] on div "Minu vestlused 98" at bounding box center [141, 151] width 157 height 17
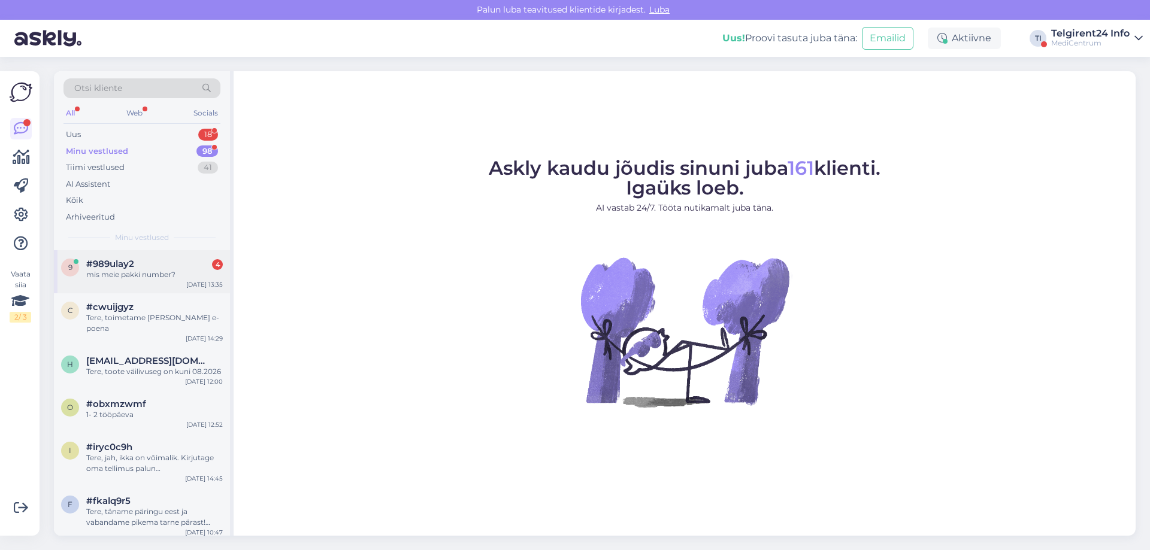
click at [135, 268] on div "#989ulay2 4" at bounding box center [154, 264] width 137 height 11
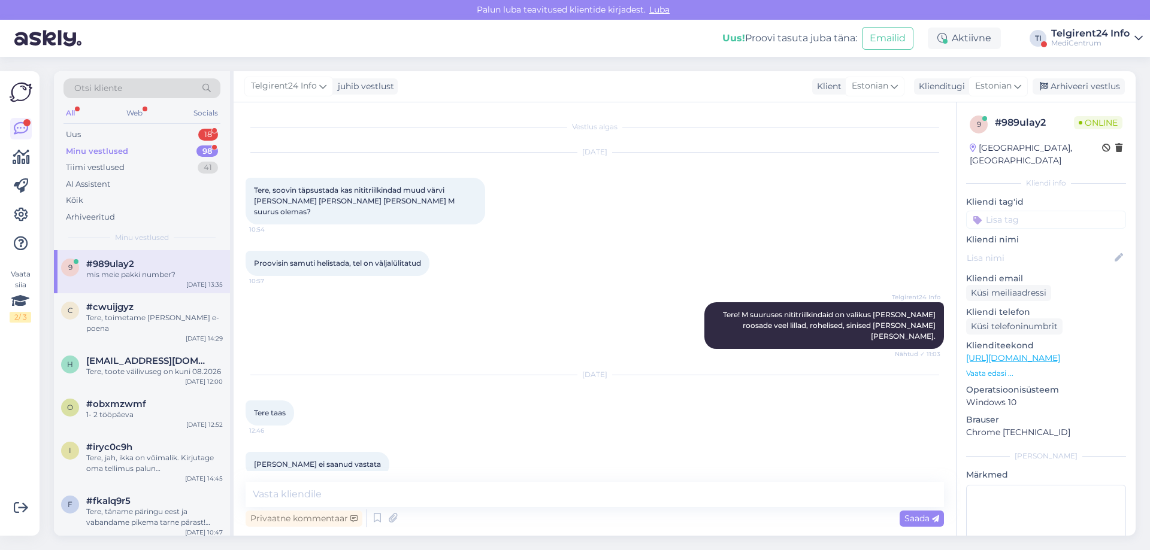
scroll to position [1134, 0]
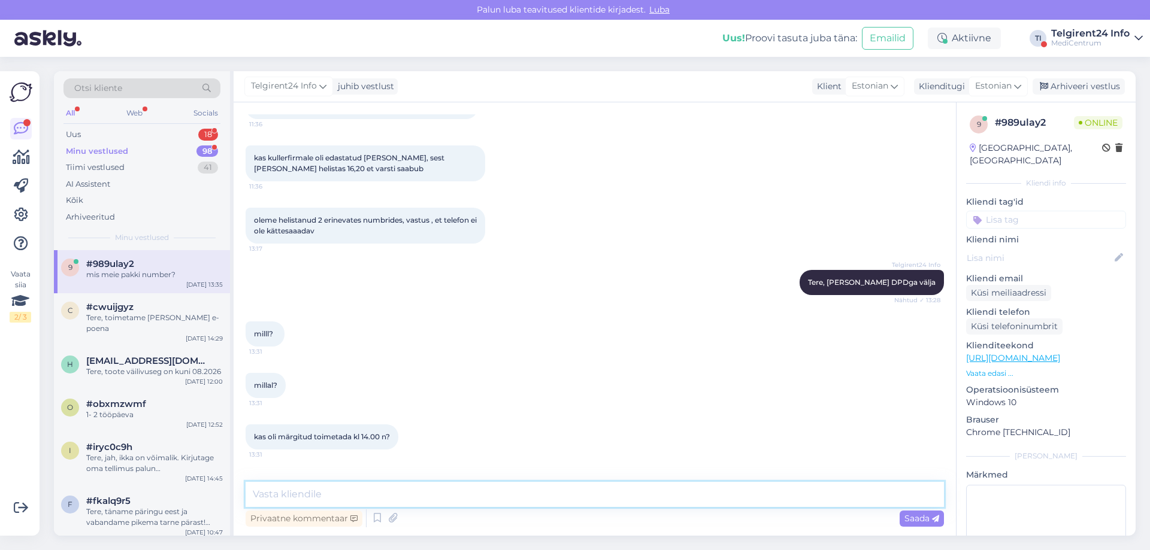
click at [346, 492] on textarea at bounding box center [595, 494] width 698 height 25
paste textarea "05605539912756"
type textarea "Tere, kahjuks ei tea, et oleks olnud selline kokkulepe, kuid pakinumber on 0560…"
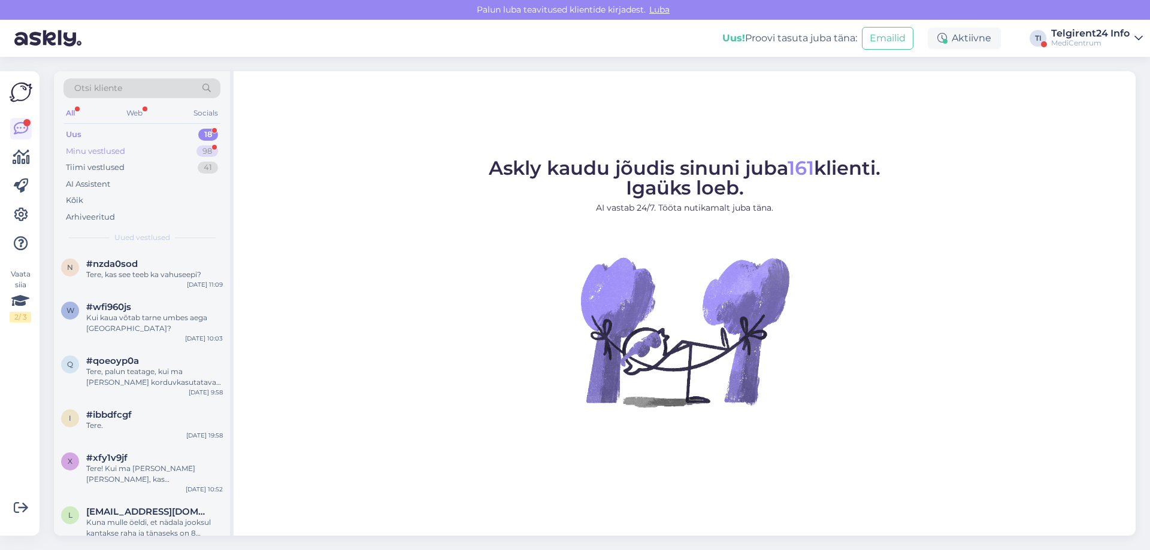
click at [112, 150] on div "Minu vestlused" at bounding box center [95, 152] width 59 height 12
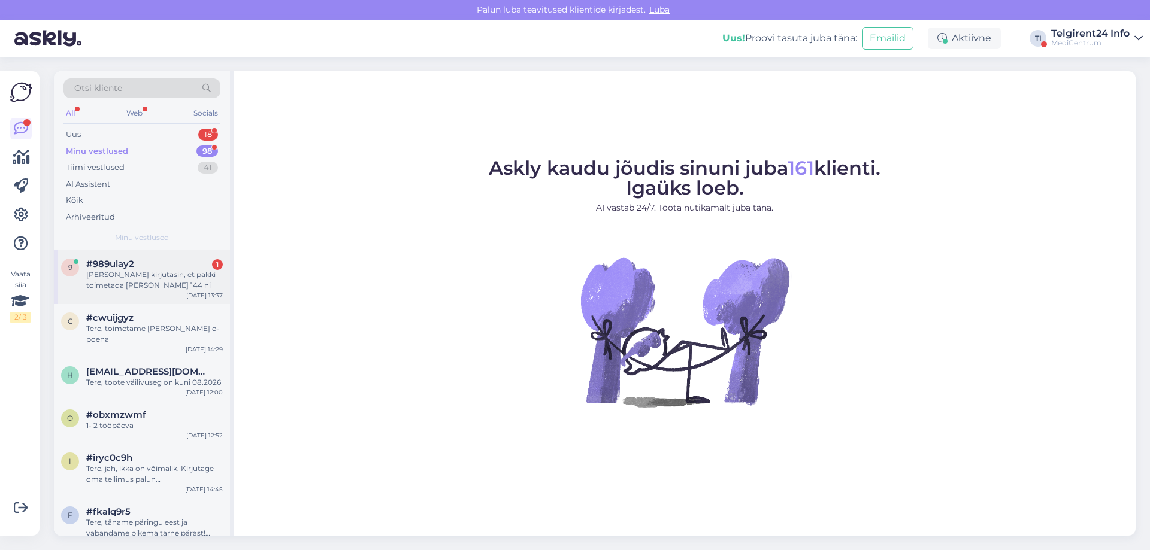
click at [142, 271] on div "[PERSON_NAME] kirjutasin, et pakki toimetada [PERSON_NAME] 144 ni" at bounding box center [154, 281] width 137 height 22
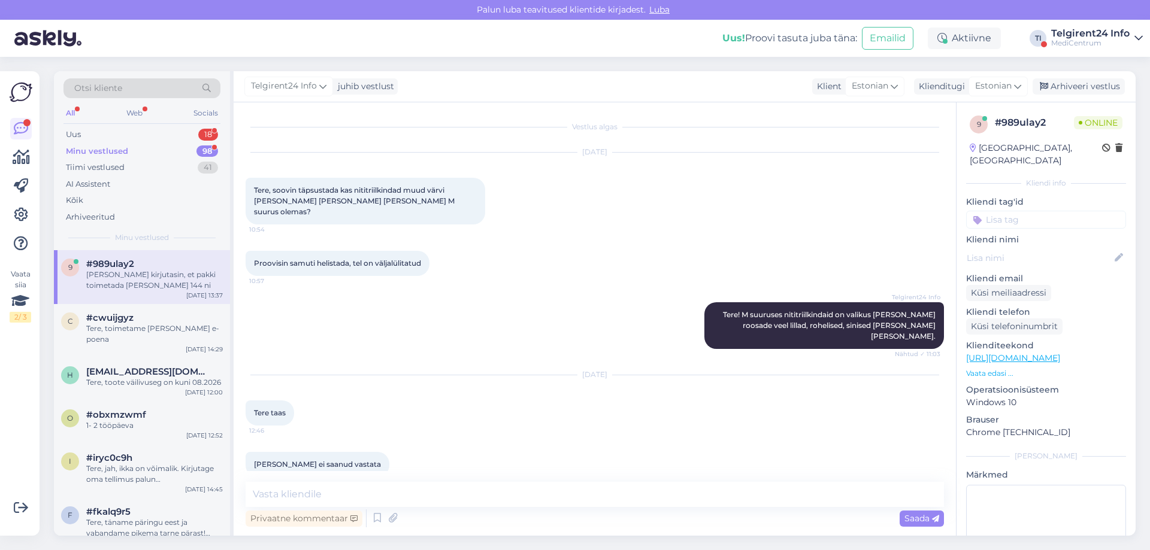
scroll to position [1248, 0]
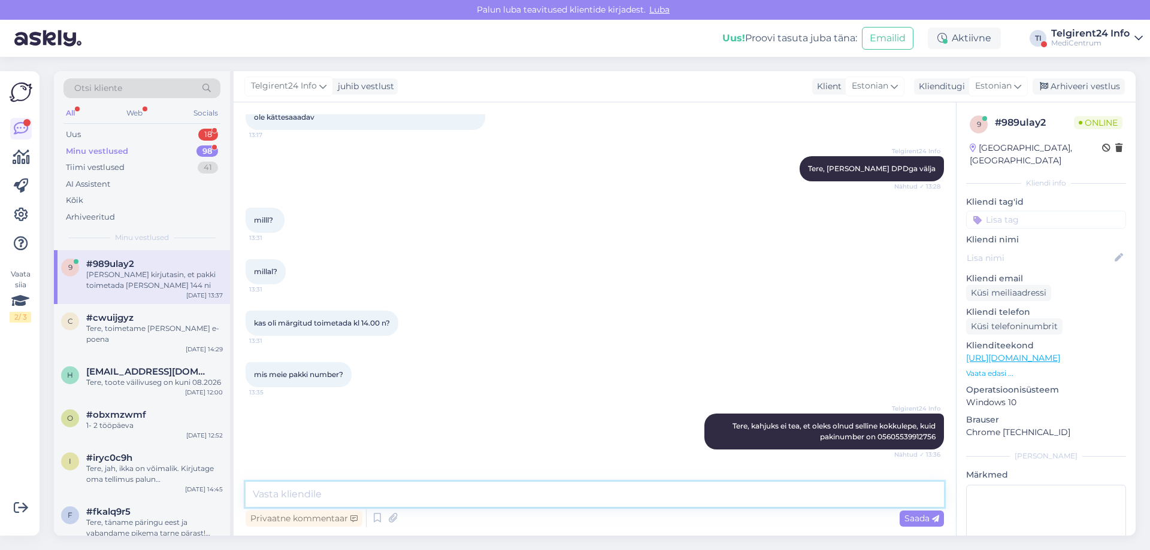
click at [485, 498] on textarea at bounding box center [595, 494] width 698 height 25
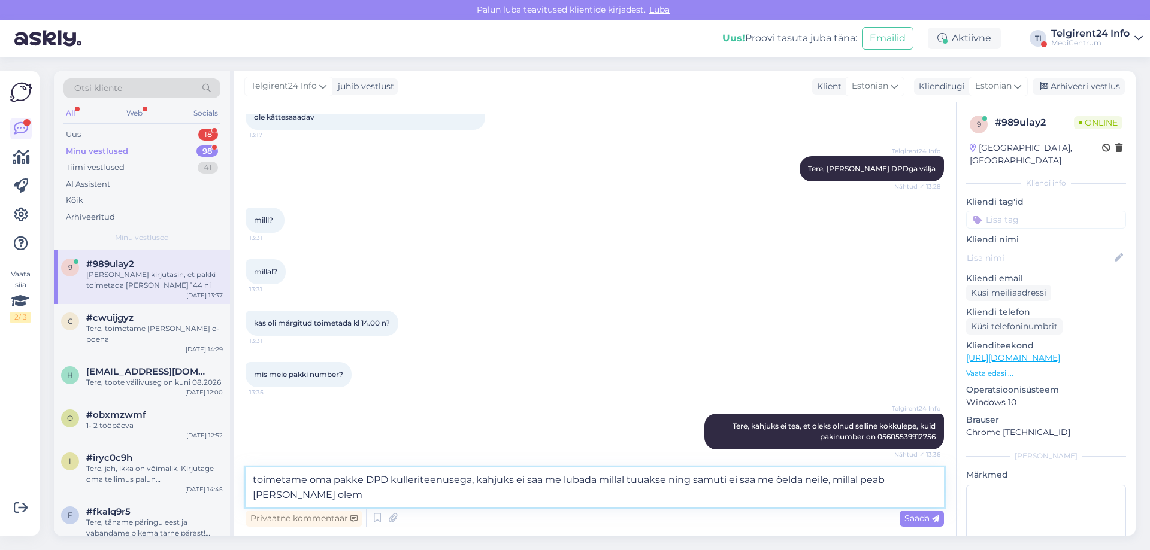
type textarea "toimetame oma pakke DPD kulleriteenusega, kahjuks ei saa me lubada millal tuuak…"
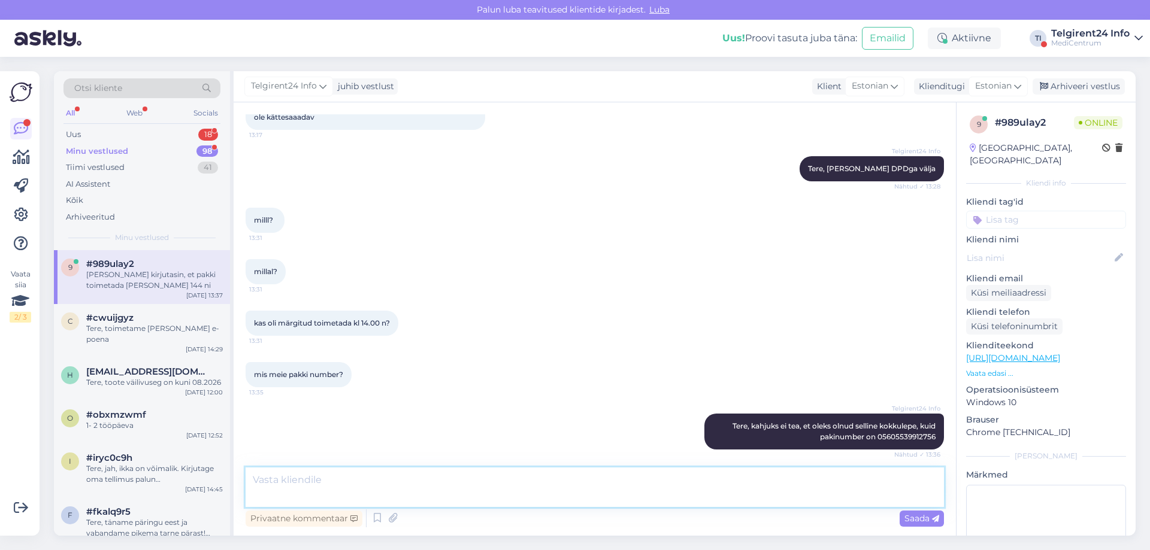
scroll to position [1321, 0]
